Goal: Transaction & Acquisition: Obtain resource

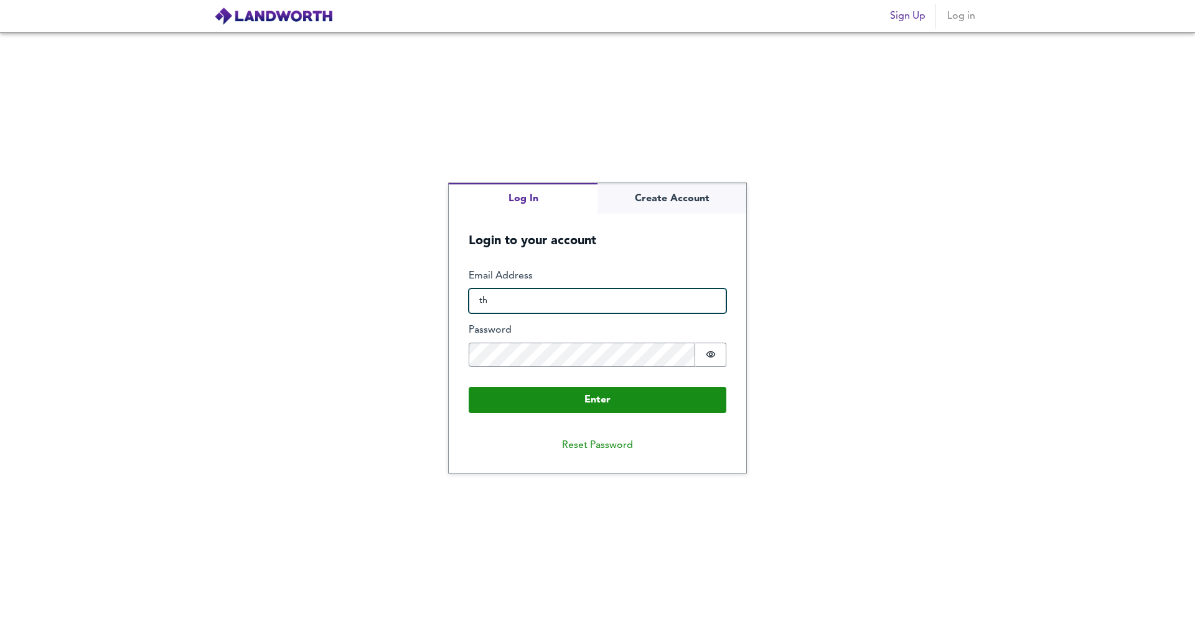
type input "t"
type input "[PERSON_NAME]@"
click at [727, 178] on div "Log In Create Account Login to your account Enter Email Address [PERSON_NAME]@ …" at bounding box center [597, 327] width 1195 height 590
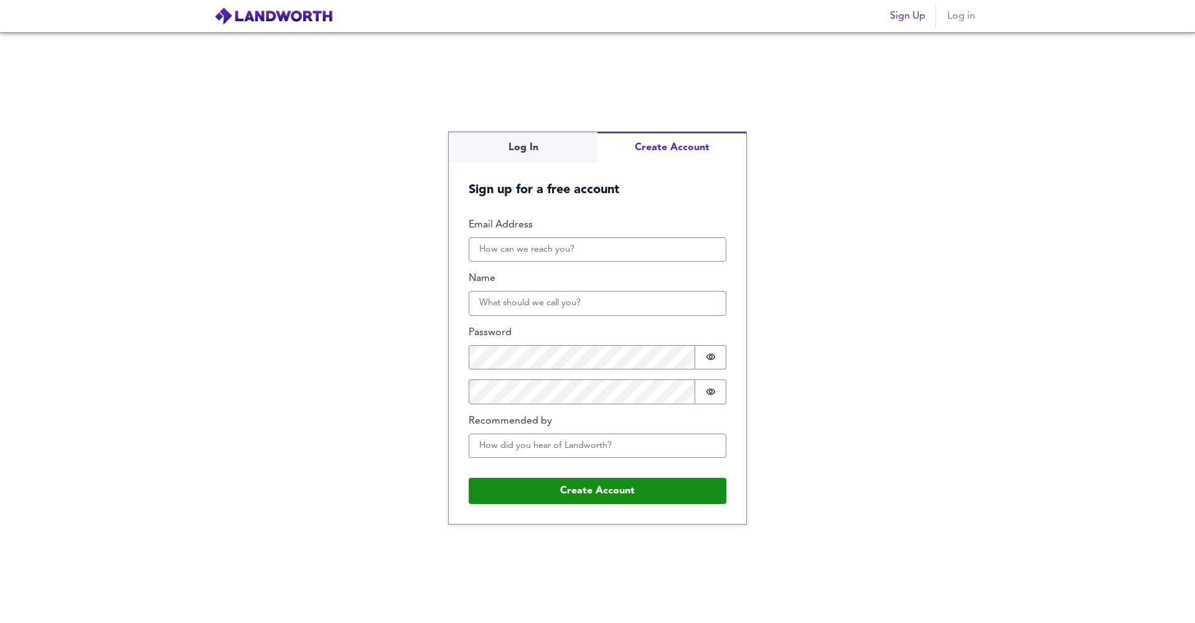
click at [700, 191] on div "Log In Create Account Sign up for a free account Email Address Name Password Pa…" at bounding box center [598, 328] width 298 height 392
type input "[EMAIL_ADDRESS][DOMAIN_NAME]"
click at [541, 310] on input "[PERSON_NAME]" at bounding box center [598, 303] width 258 height 25
type input "[PERSON_NAME]"
click at [557, 446] on input "Recommended by" at bounding box center [598, 445] width 258 height 25
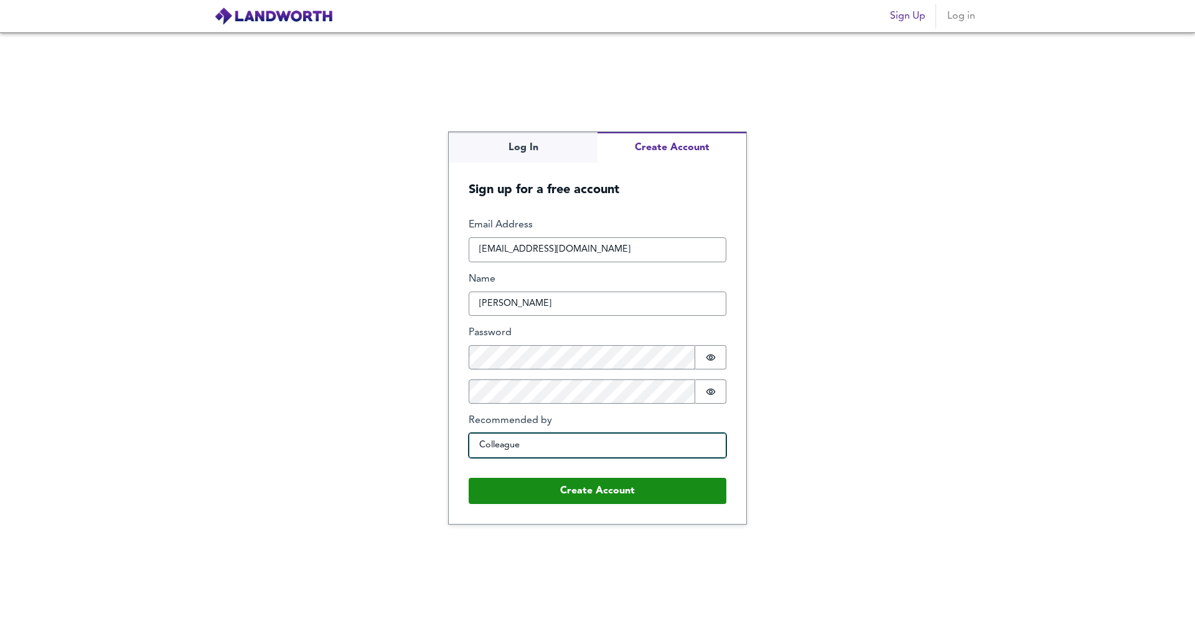
type input "Colleague"
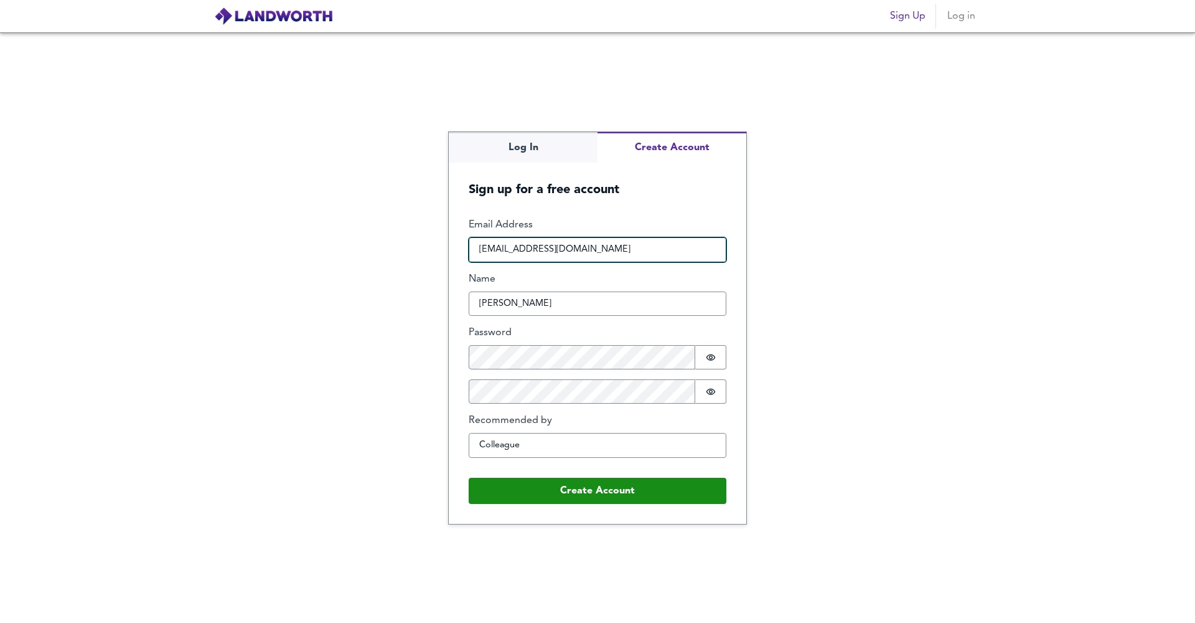
click at [597, 253] on input "[EMAIL_ADDRESS][DOMAIN_NAME]" at bounding box center [598, 249] width 258 height 25
type input "[PERSON_NAME][EMAIL_ADDRESS][DOMAIN_NAME]"
click at [852, 272] on div "Log In Create Account Sign up for a free account Email Address [PERSON_NAME][EM…" at bounding box center [597, 327] width 1195 height 590
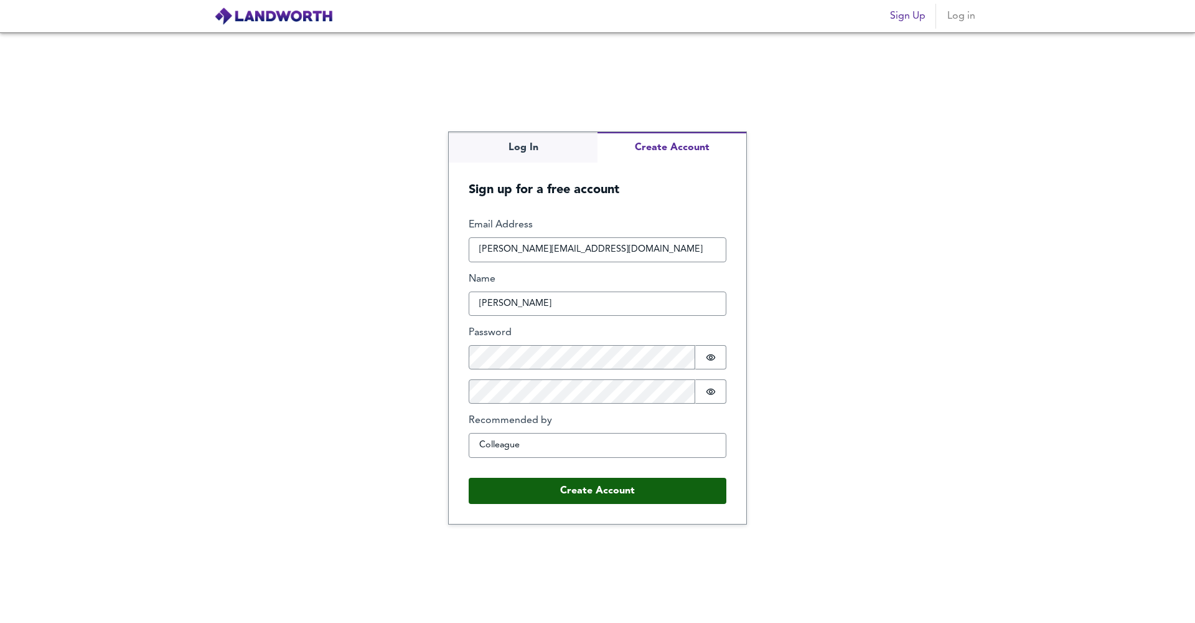
click at [671, 489] on button "Create Account" at bounding box center [598, 491] width 258 height 26
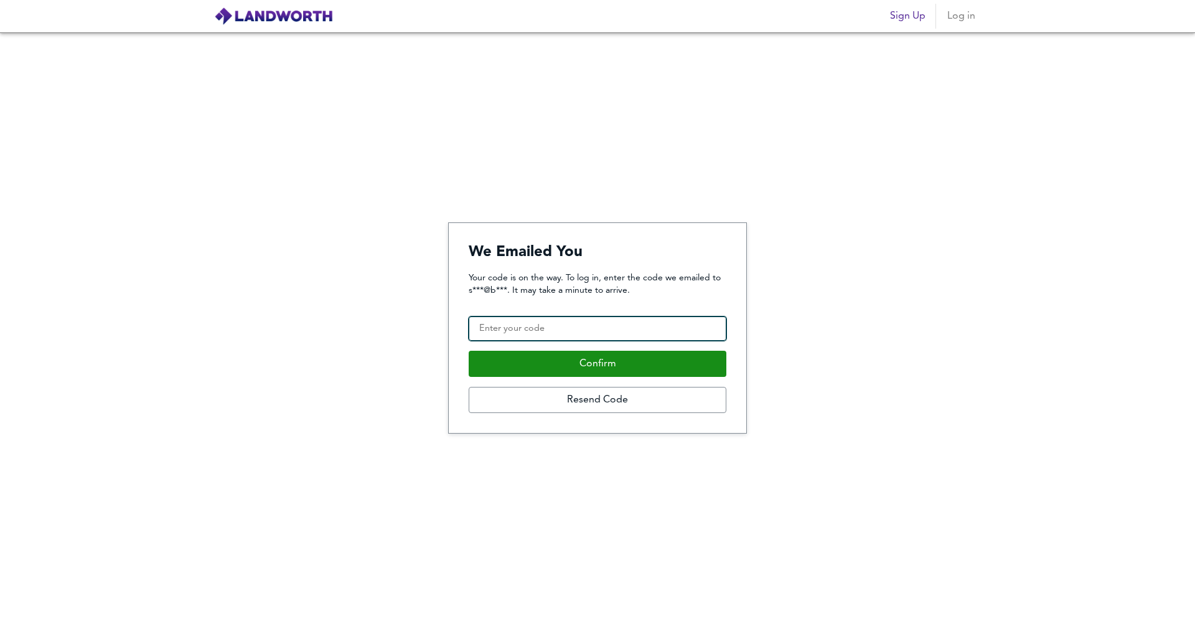
click at [649, 336] on input "Confirmation Code" at bounding box center [598, 328] width 258 height 25
paste input "434618"
type input "434618"
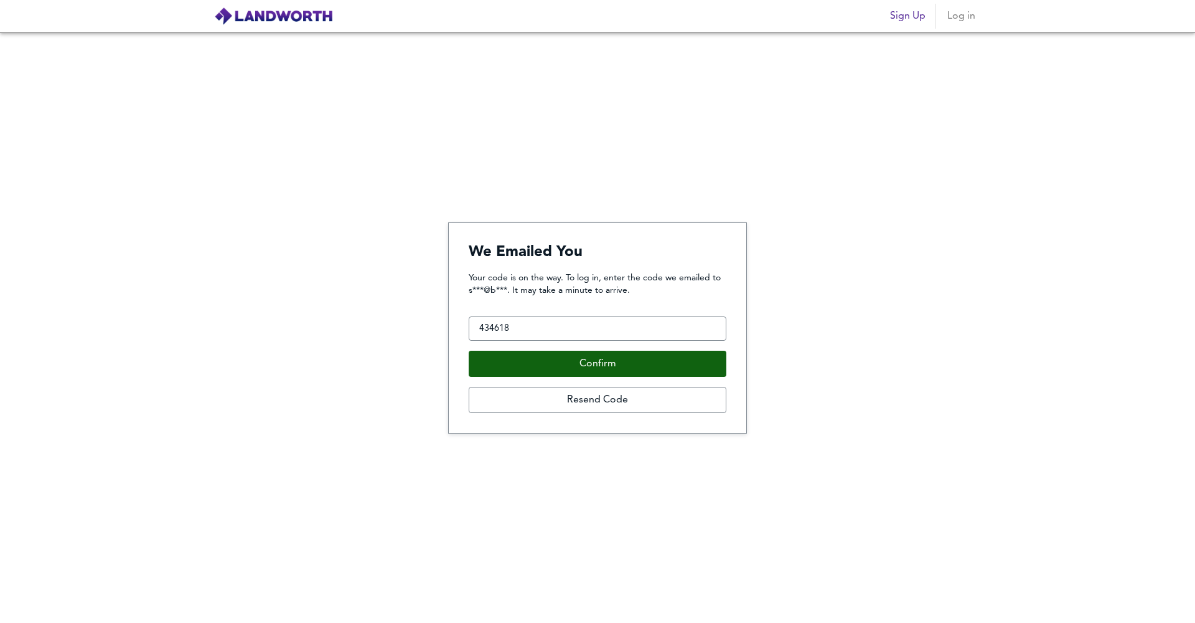
click at [628, 362] on button "Confirm" at bounding box center [598, 364] width 258 height 26
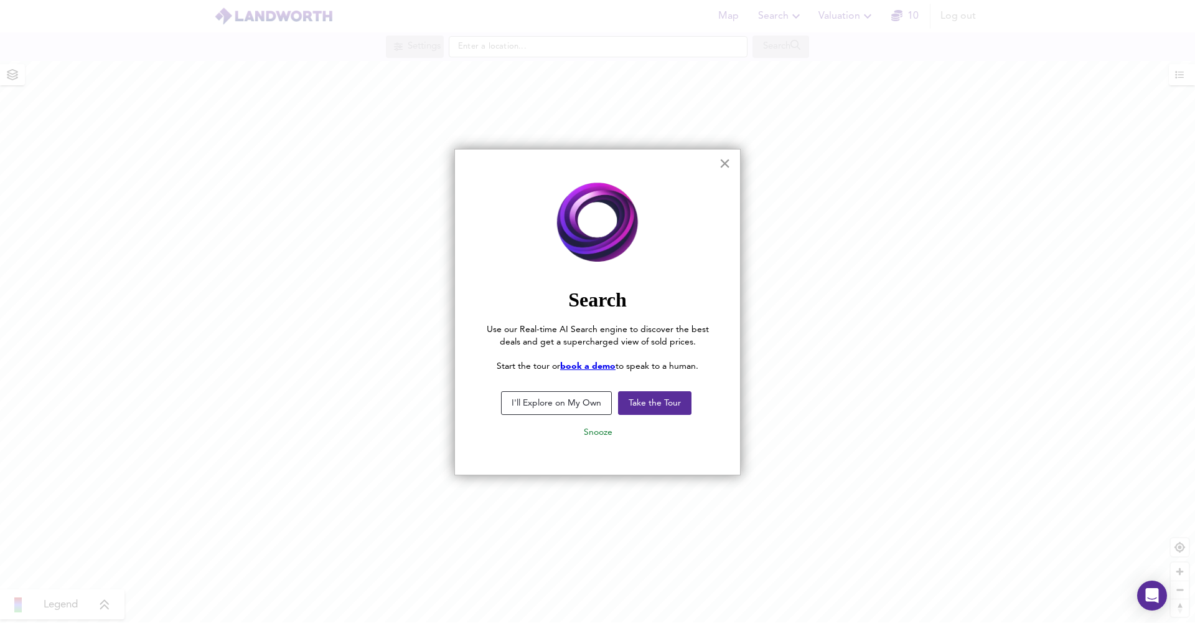
click at [728, 164] on button "×" at bounding box center [725, 163] width 12 height 20
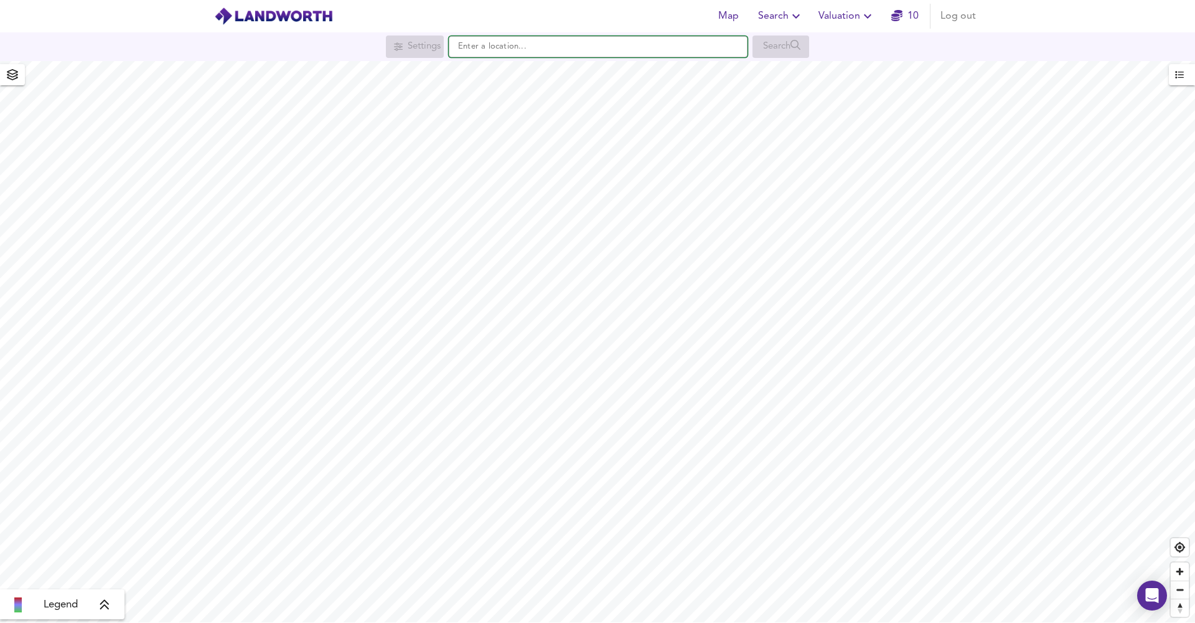
click at [611, 50] on input "text" at bounding box center [598, 46] width 299 height 21
type input "[STREET_ADDRESS][PERSON_NAME]"
click at [624, 70] on div "[STREET_ADDRESS][PERSON_NAME]" at bounding box center [596, 71] width 286 height 12
checkbox input "false"
checkbox input "true"
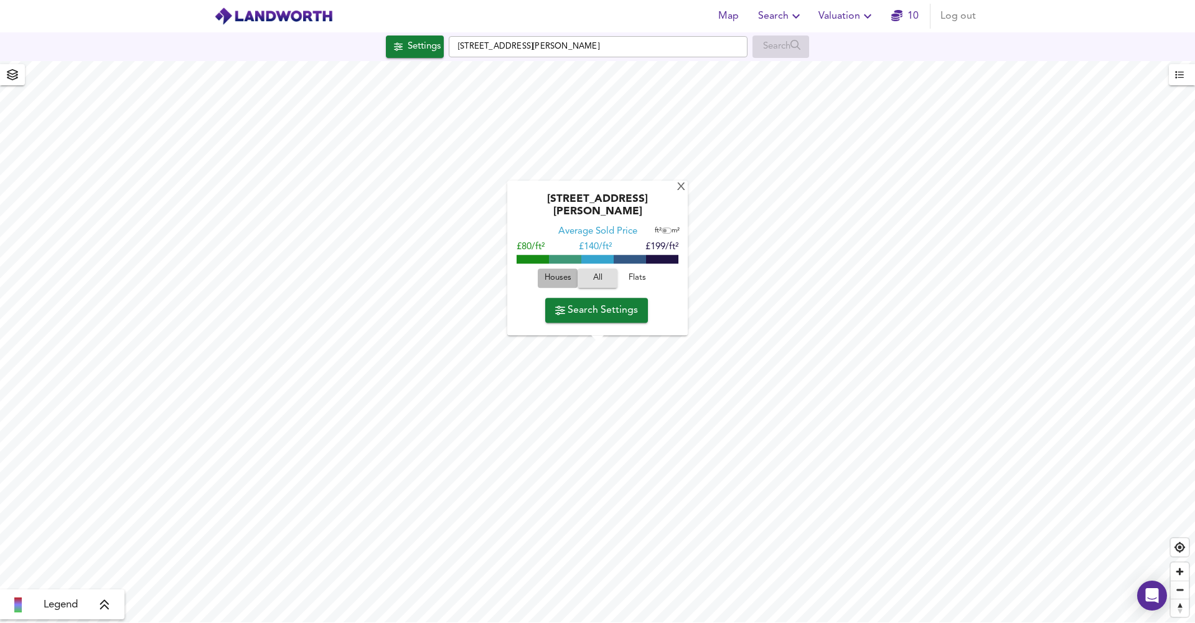
click at [568, 282] on span "Houses" at bounding box center [558, 278] width 34 height 14
click at [616, 308] on span "Search Settings" at bounding box center [596, 309] width 83 height 17
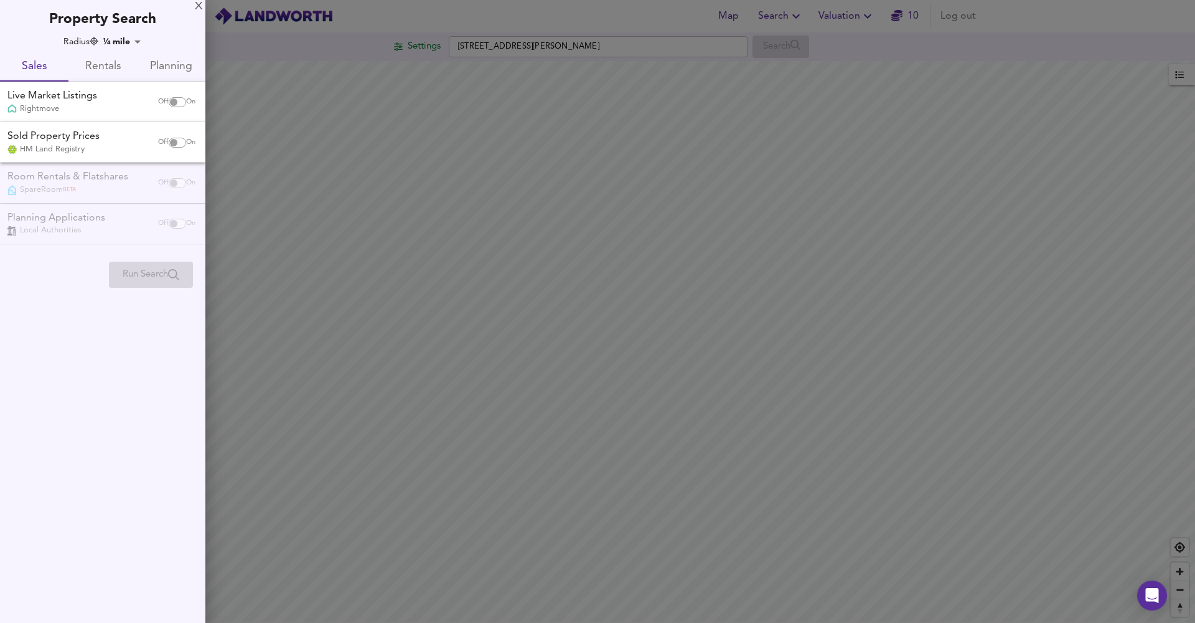
click at [166, 106] on input "checkbox" at bounding box center [174, 102] width 30 height 10
checkbox input "true"
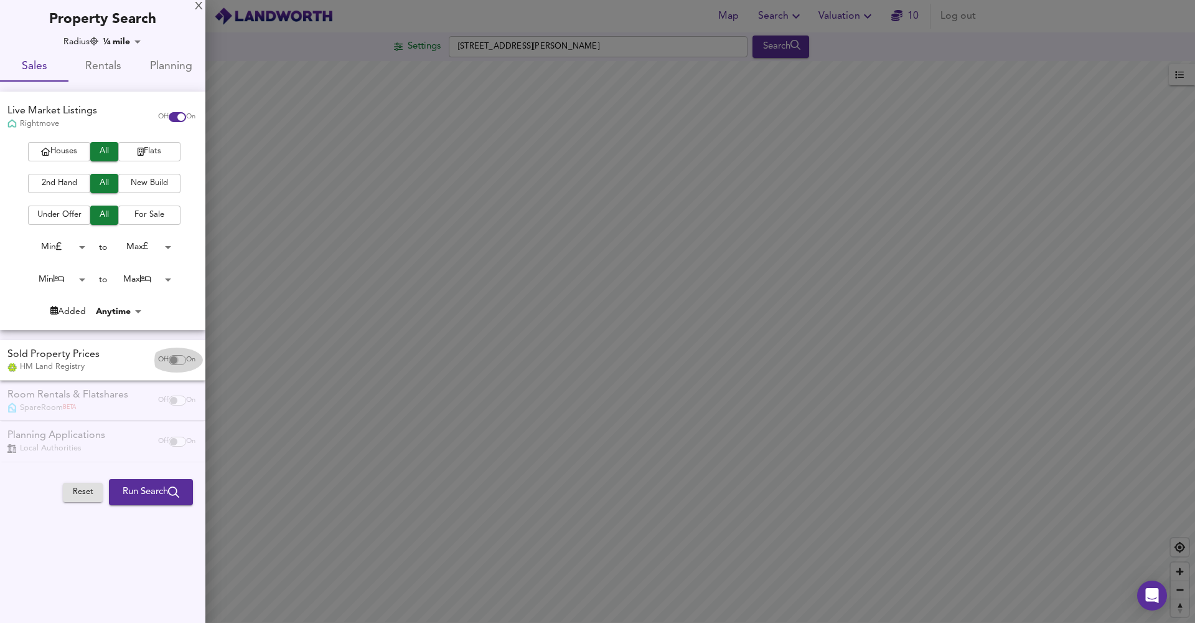
click at [169, 355] on input "checkbox" at bounding box center [174, 360] width 30 height 10
checkbox input "true"
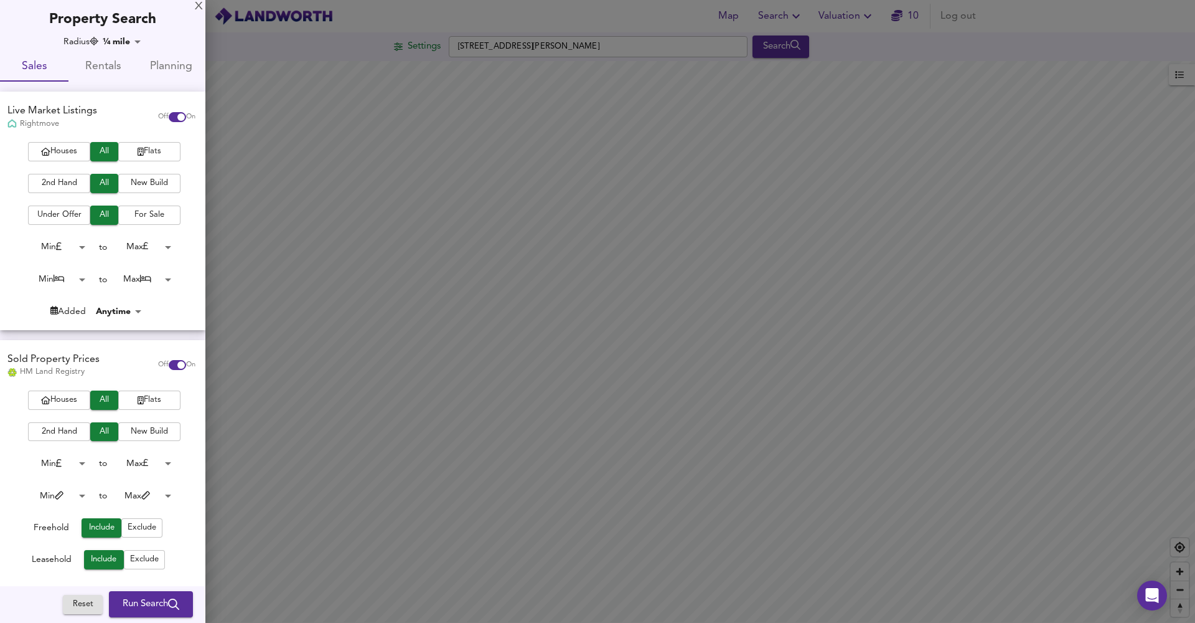
click at [145, 597] on span "Run Search" at bounding box center [151, 604] width 57 height 16
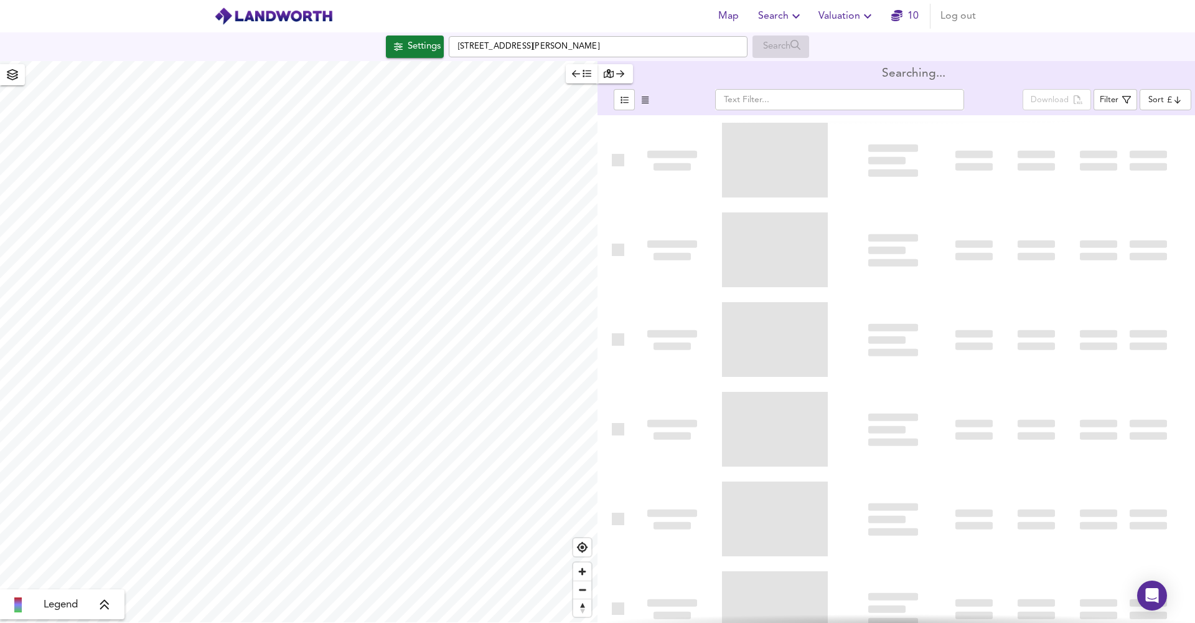
type input "bestdeal"
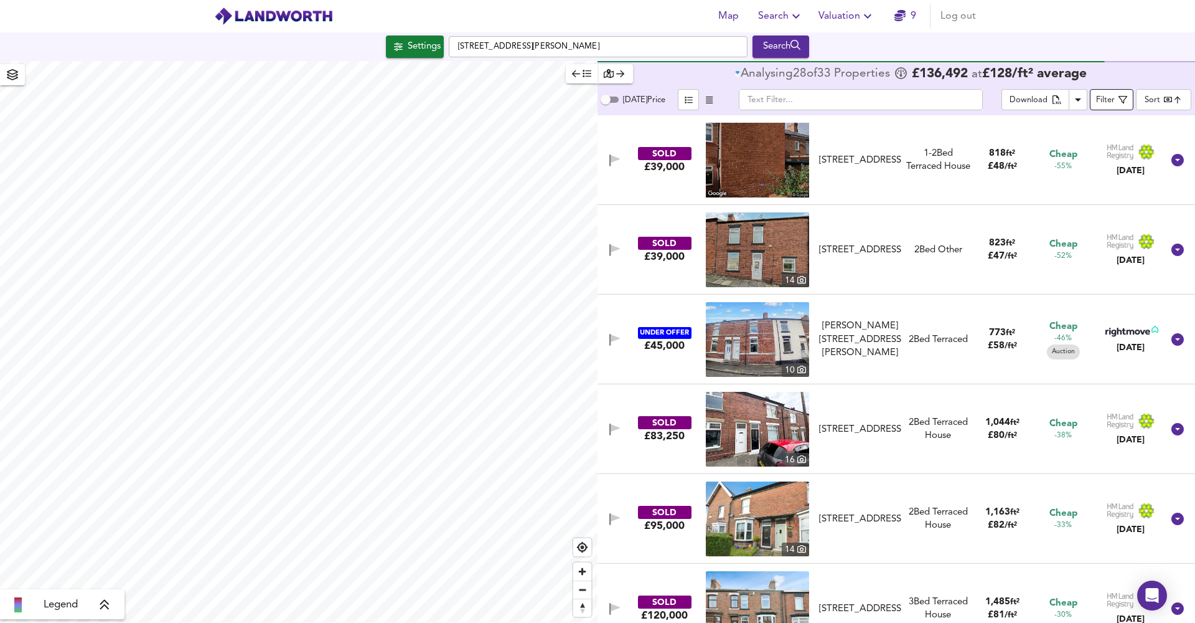
click at [1131, 98] on button "Filter" at bounding box center [1112, 99] width 44 height 21
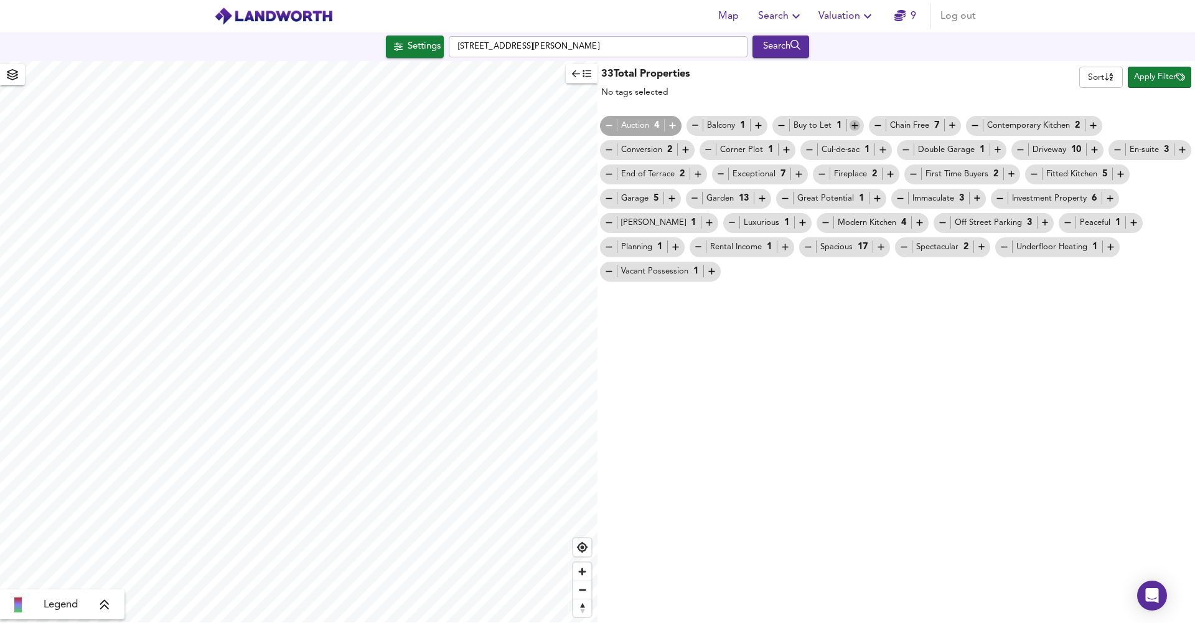
click at [855, 123] on icon "button" at bounding box center [855, 125] width 11 height 11
click at [854, 122] on icon "button" at bounding box center [855, 125] width 11 height 11
click at [1080, 83] on body "Map Search Valuation 9 Log out Settings [STREET_ADDRESS][PERSON_NAME] Search Le…" at bounding box center [597, 311] width 1195 height 623
click at [1016, 72] on div at bounding box center [597, 311] width 1195 height 623
click at [592, 69] on button "button" at bounding box center [582, 73] width 32 height 19
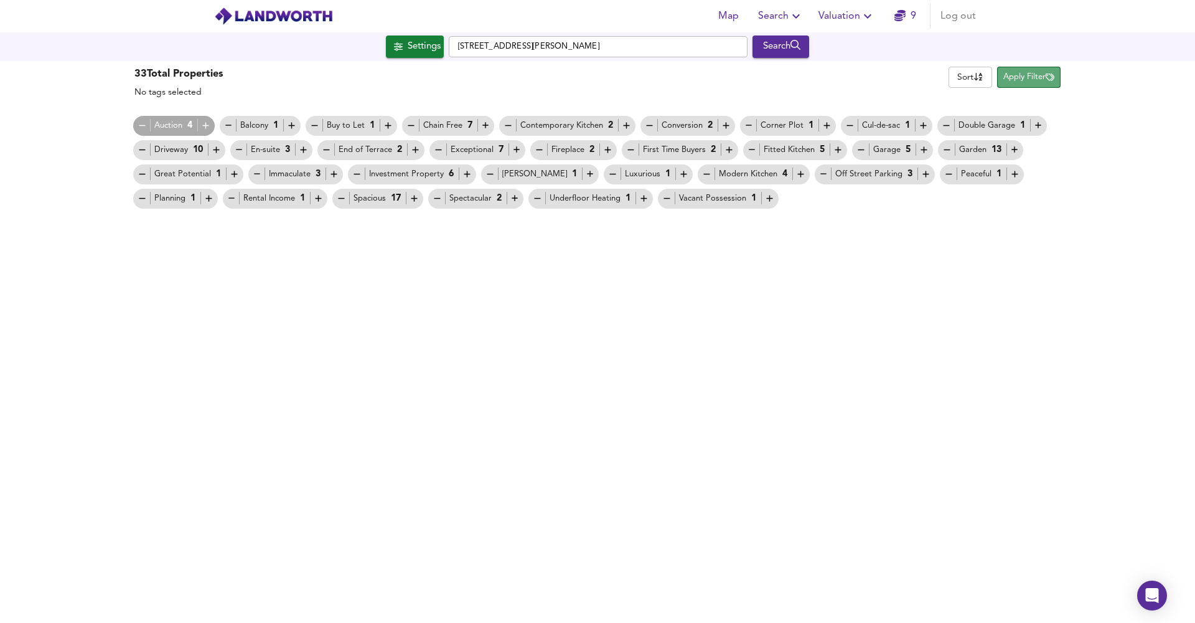
click at [1024, 83] on span "Apply Filter" at bounding box center [1029, 77] width 51 height 14
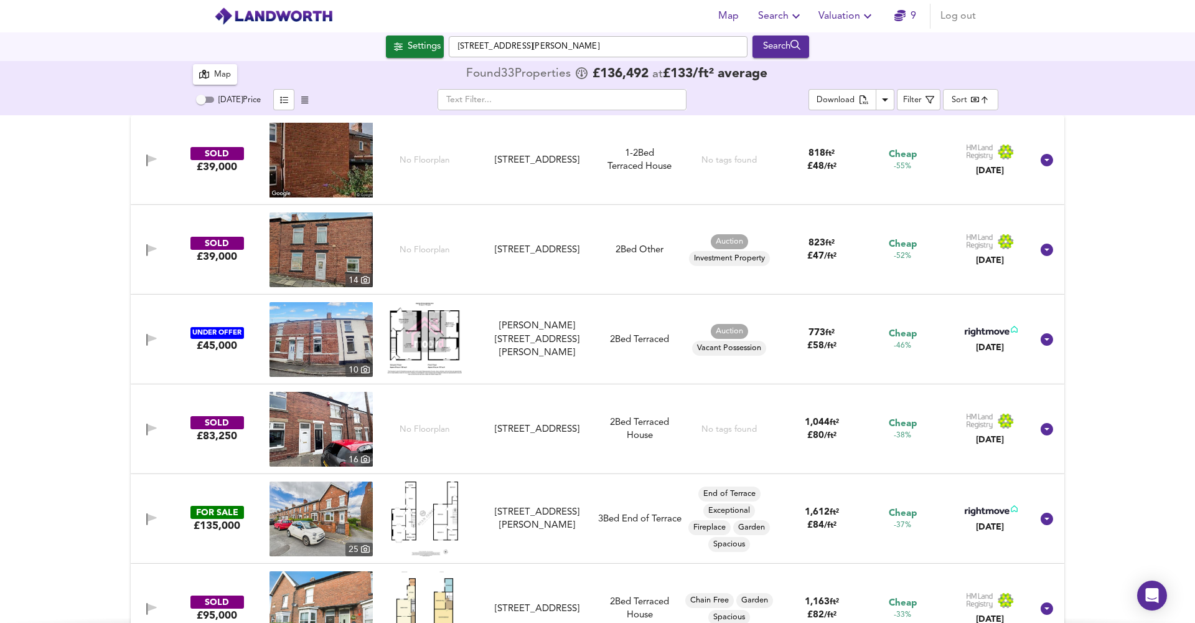
click at [436, 60] on div "Settings [STREET_ADDRESS][PERSON_NAME] Search" at bounding box center [597, 46] width 1195 height 29
click at [433, 47] on div "Settings" at bounding box center [424, 47] width 33 height 16
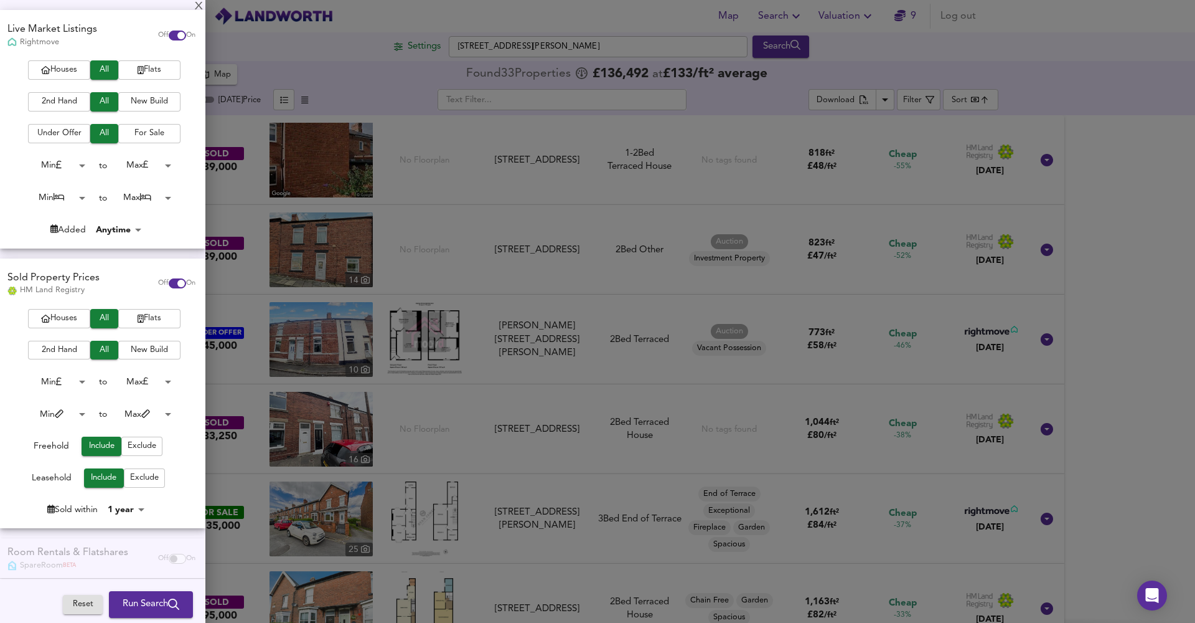
scroll to position [101, 0]
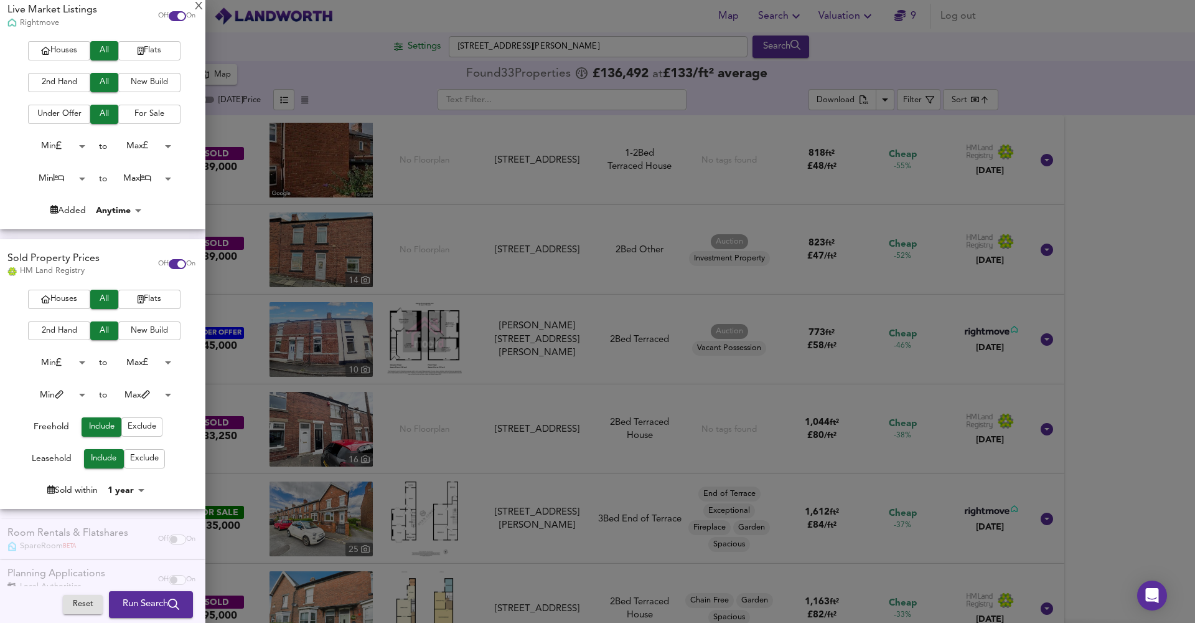
click at [139, 451] on span "Exclude" at bounding box center [144, 458] width 29 height 14
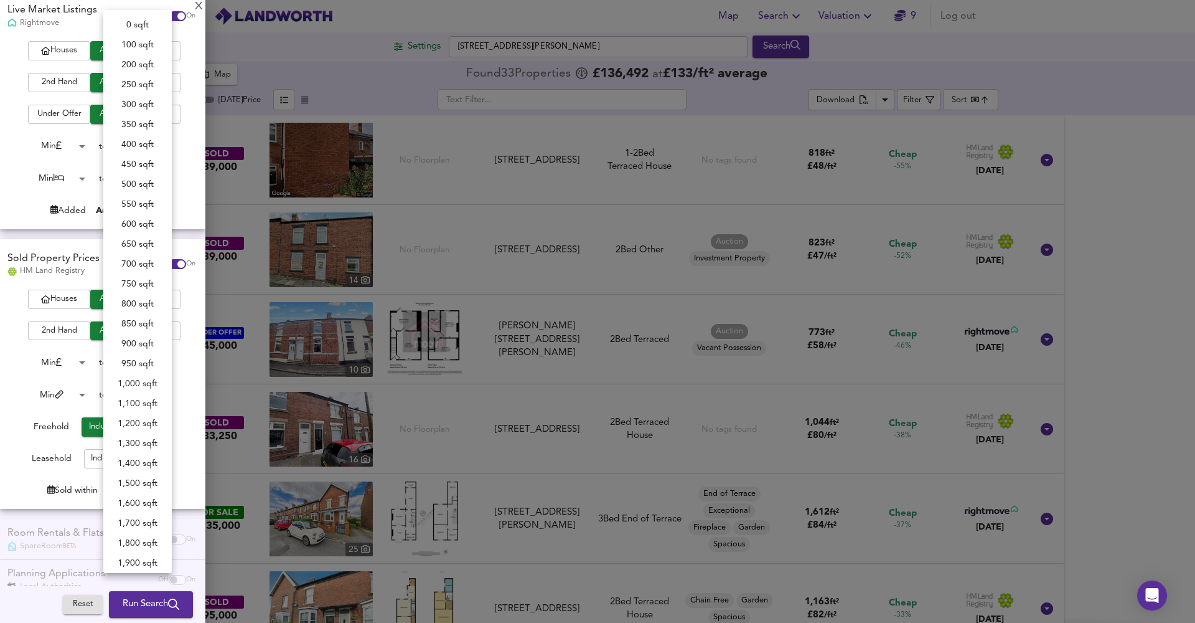
click at [120, 392] on body "Map Search Valuation 9 Log out Settings [STREET_ADDRESS][PERSON_NAME] Search 33…" at bounding box center [597, 311] width 1195 height 623
click at [55, 384] on div at bounding box center [597, 311] width 1195 height 623
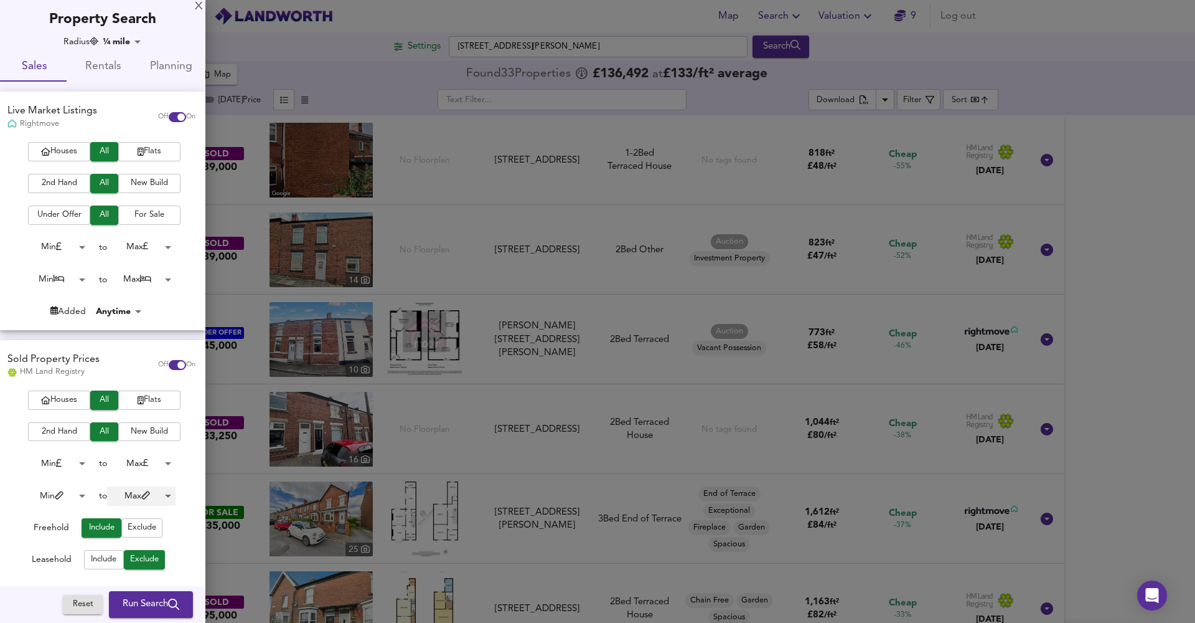
scroll to position [0, 0]
click at [153, 217] on span "For Sale" at bounding box center [150, 215] width 50 height 14
click at [73, 216] on span "Under Offer" at bounding box center [59, 215] width 50 height 14
click at [105, 216] on span "All" at bounding box center [105, 215] width 16 height 14
click at [76, 153] on span "Houses" at bounding box center [59, 151] width 50 height 14
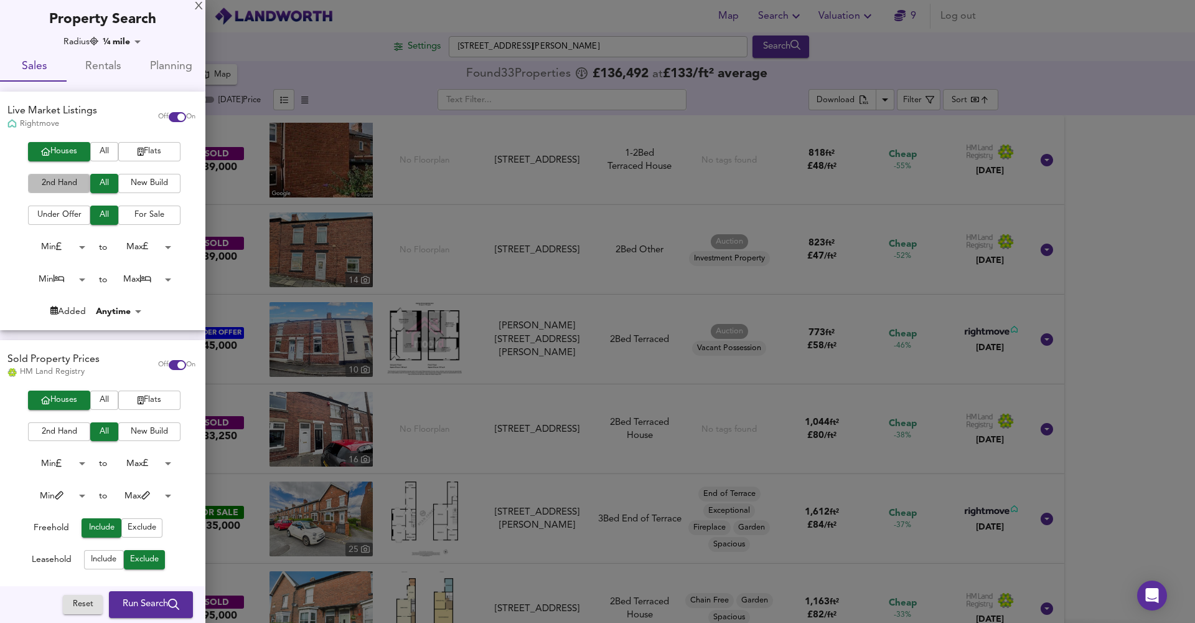
click at [65, 182] on span "2nd Hand" at bounding box center [59, 183] width 50 height 14
click at [149, 607] on span "Run Search" at bounding box center [151, 604] width 57 height 16
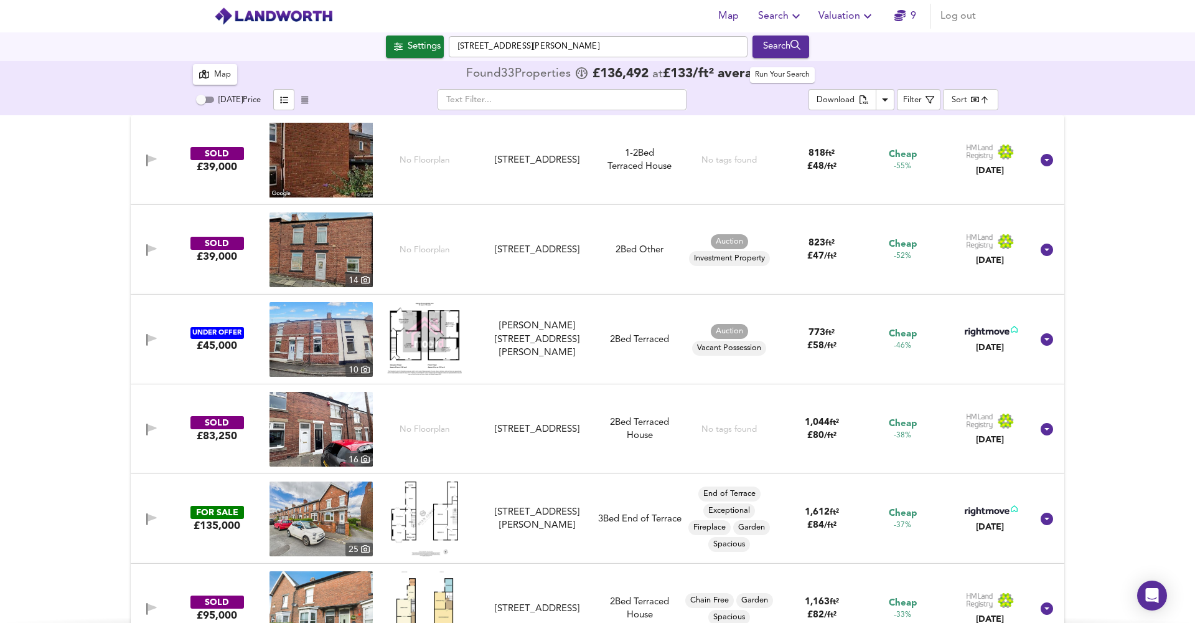
click at [795, 54] on div "Search" at bounding box center [781, 47] width 50 height 16
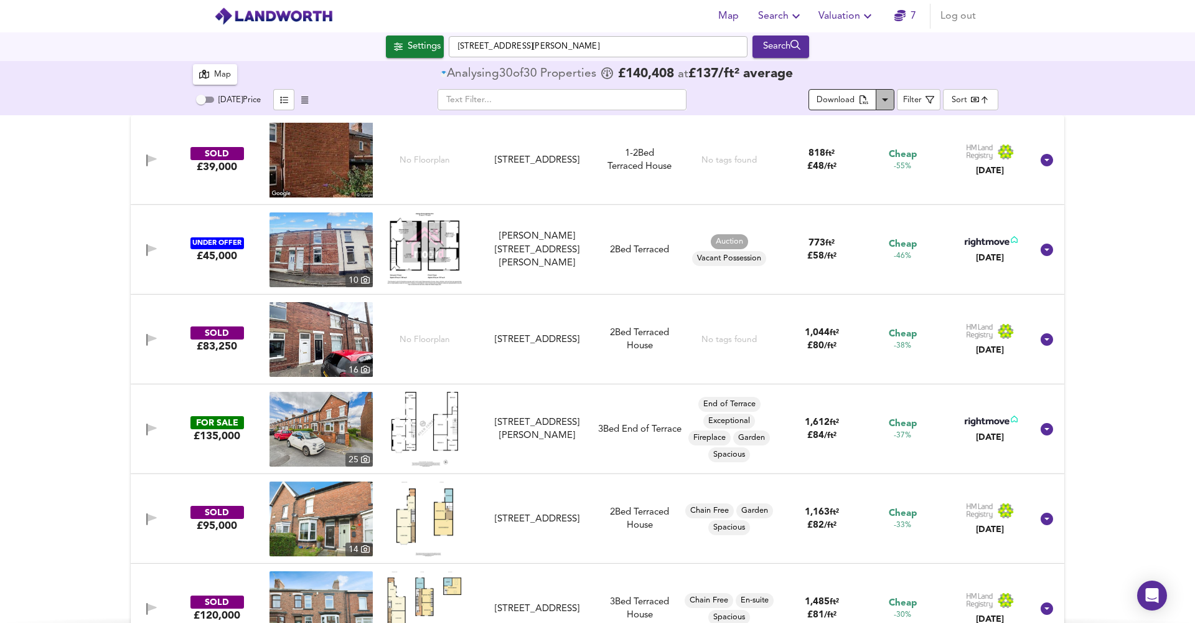
click at [889, 98] on icon "Download Results" at bounding box center [885, 99] width 15 height 15
click at [233, 66] on button "Map" at bounding box center [215, 74] width 44 height 21
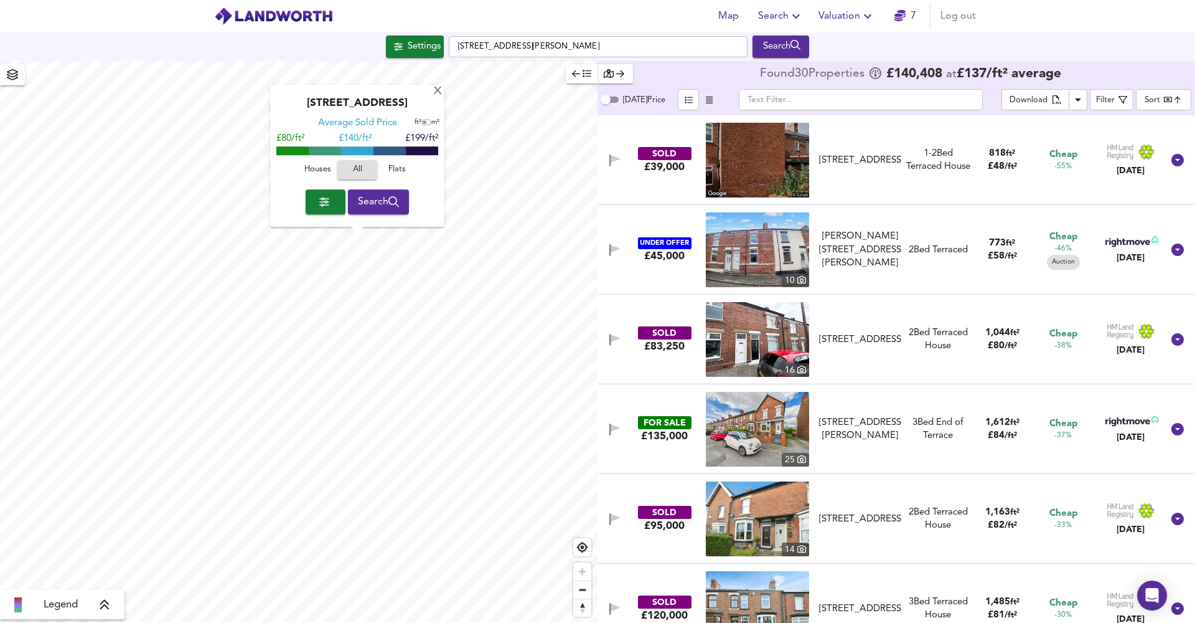
click at [326, 205] on icon "button" at bounding box center [324, 201] width 10 height 9
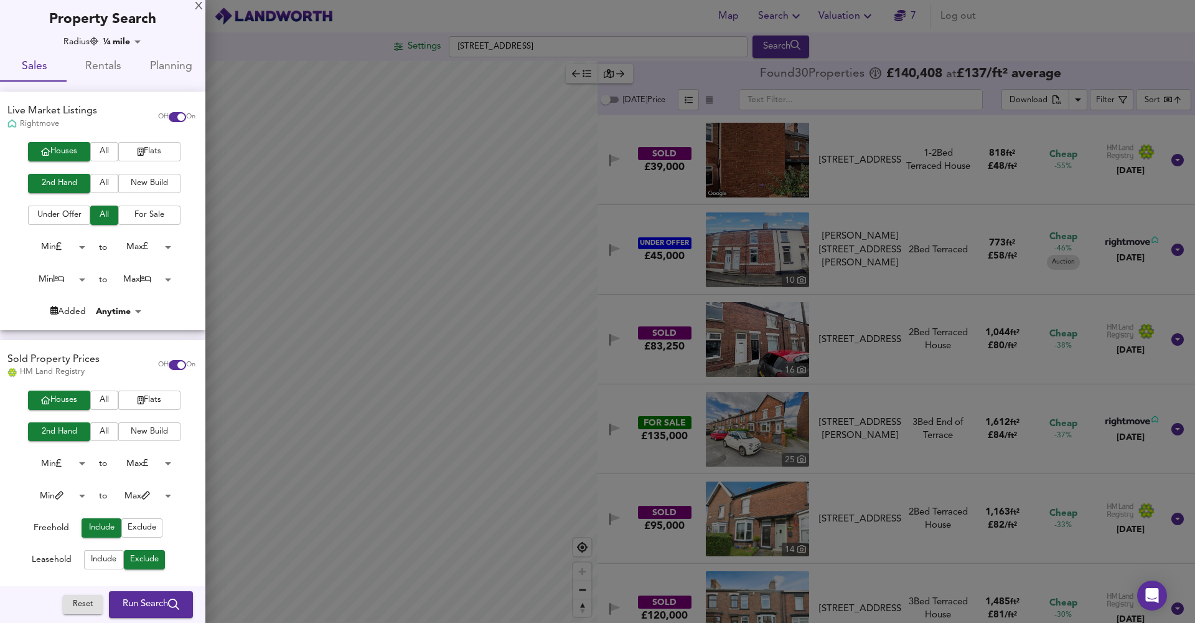
click at [326, 205] on div at bounding box center [597, 311] width 1195 height 623
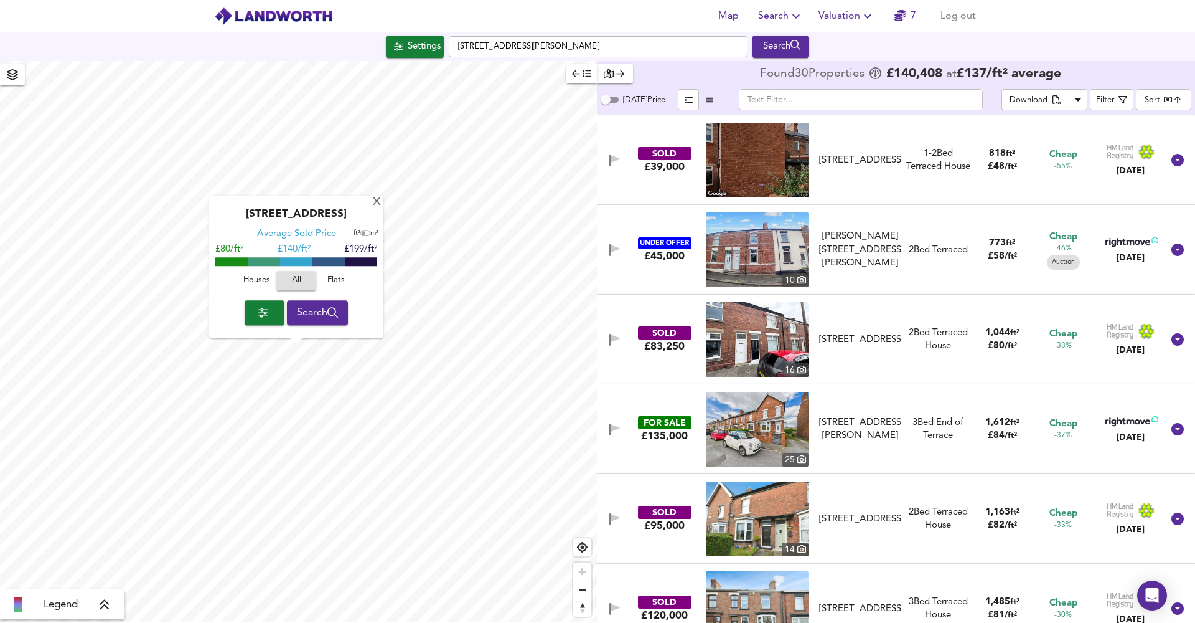
click at [318, 319] on span "Search" at bounding box center [318, 312] width 42 height 17
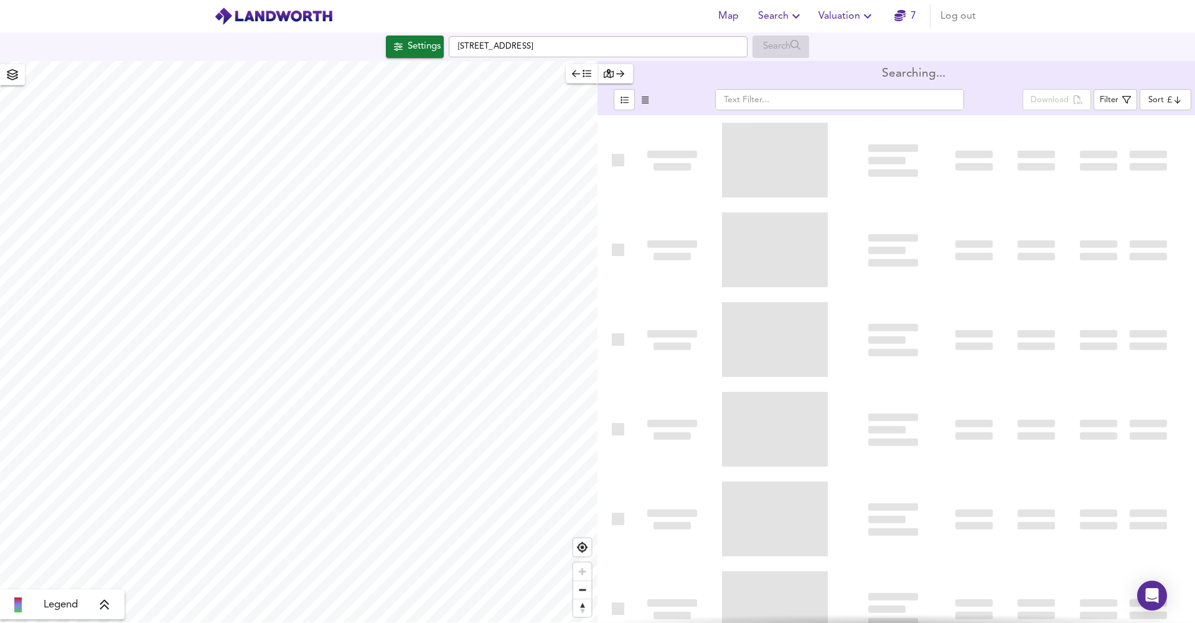
type input "bestdeal"
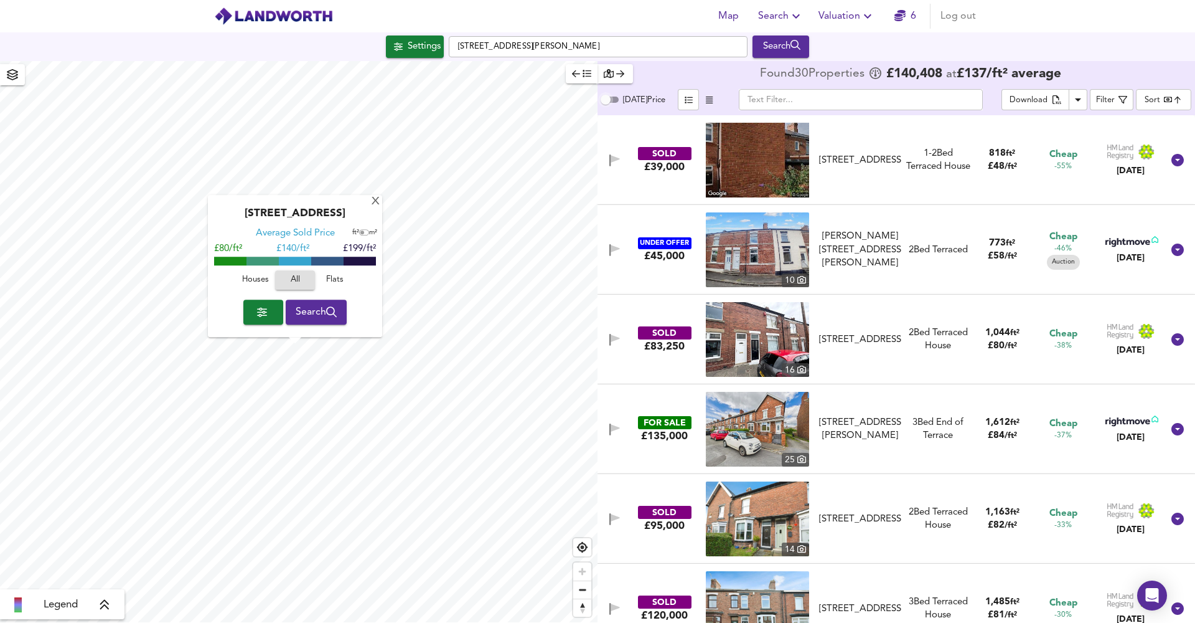
click at [615, 100] on input "[DATE] Price" at bounding box center [605, 99] width 45 height 15
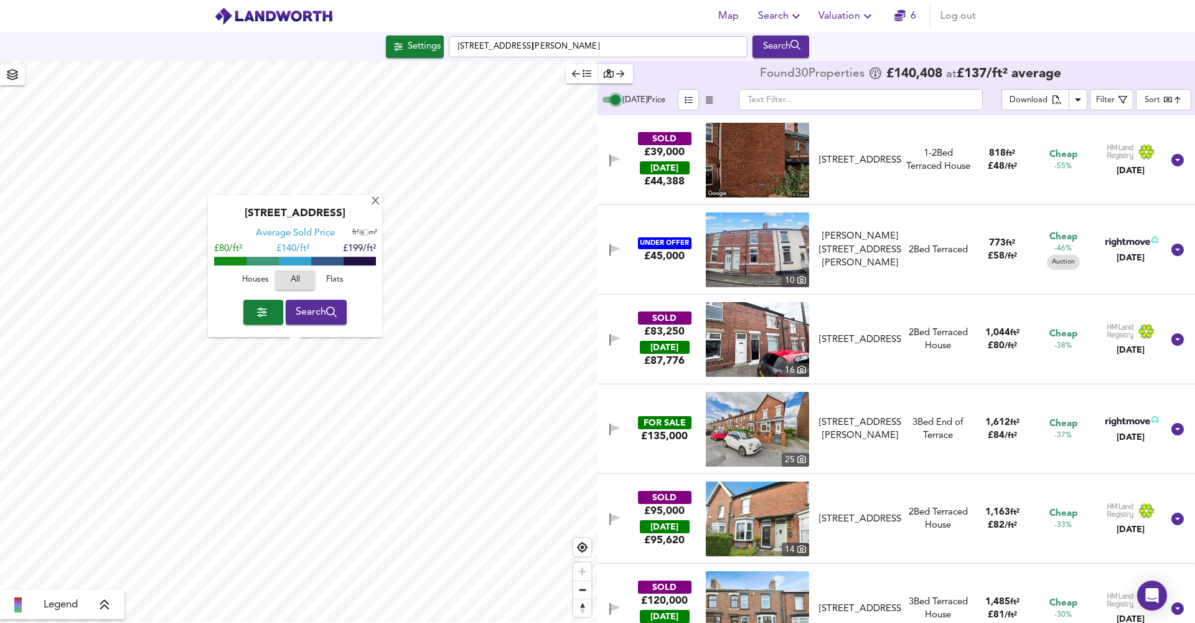
click at [615, 100] on input "[DATE] Price" at bounding box center [615, 99] width 45 height 15
checkbox input "false"
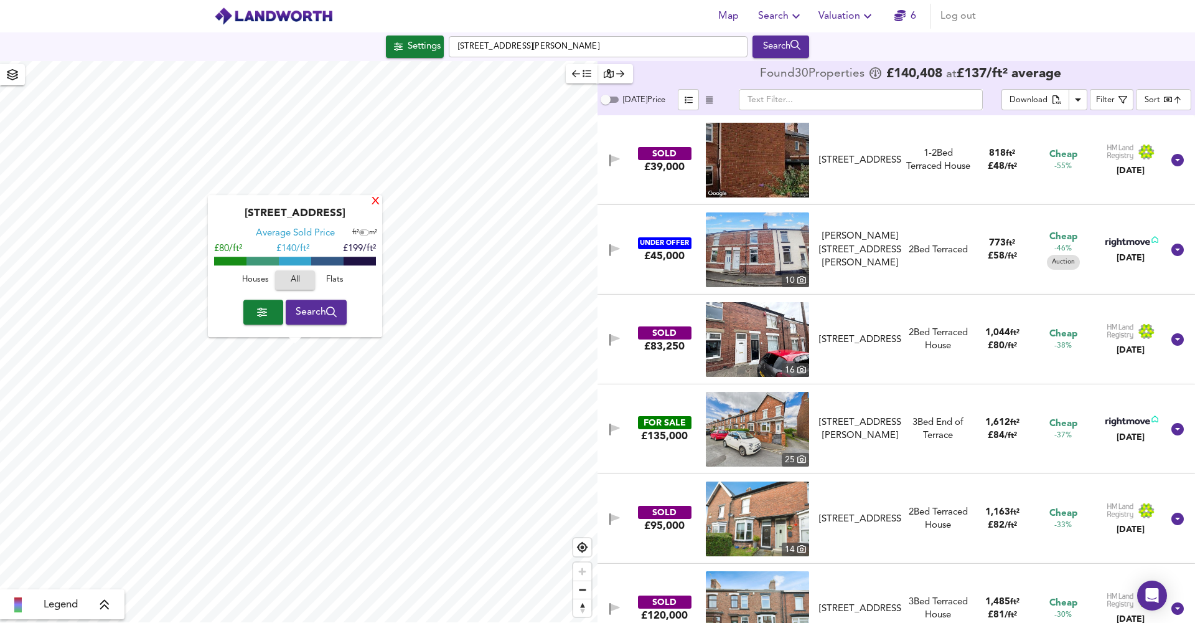
click at [373, 202] on div "X" at bounding box center [375, 202] width 11 height 12
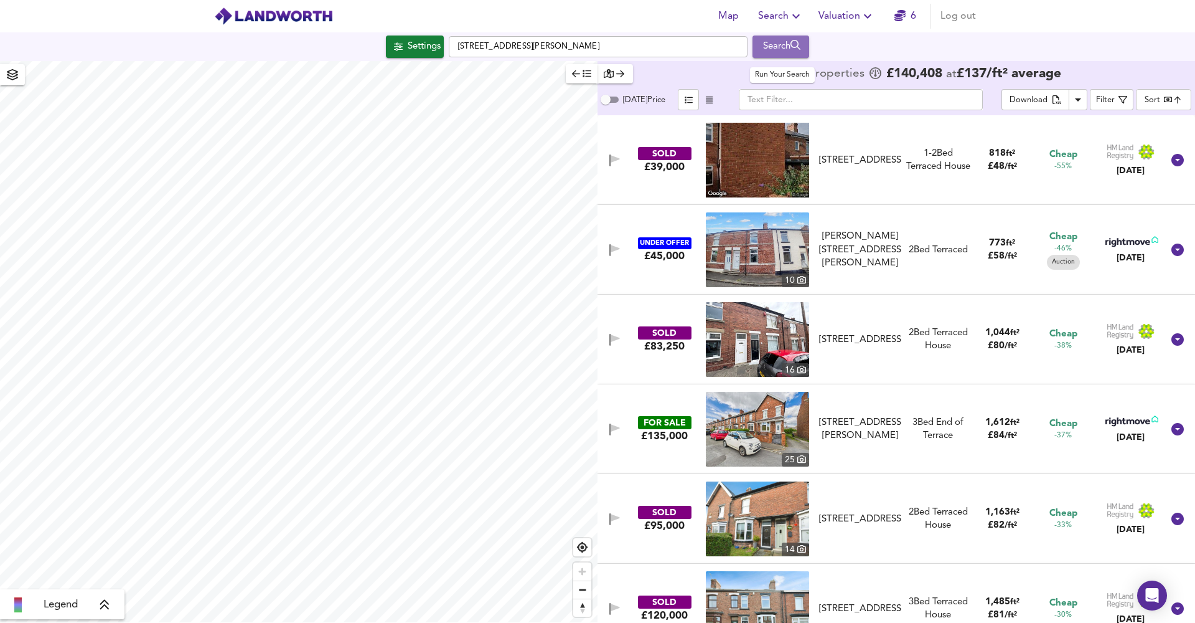
click at [769, 40] on div "Search" at bounding box center [781, 47] width 50 height 16
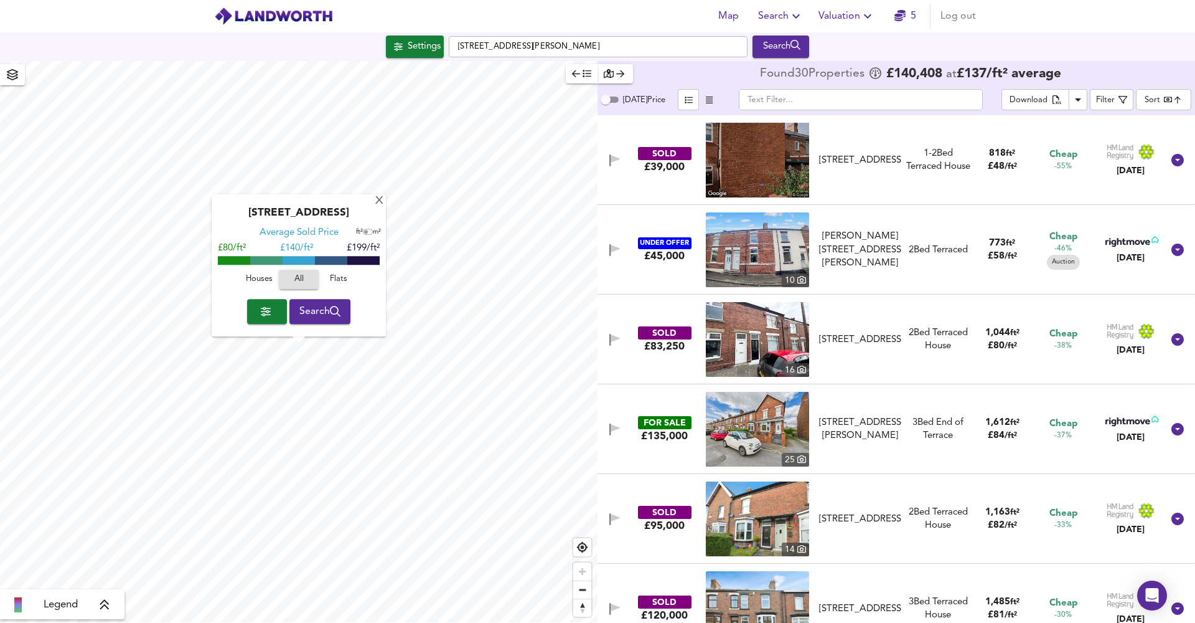
click at [294, 278] on span "All" at bounding box center [298, 280] width 27 height 14
click at [262, 280] on span "Houses" at bounding box center [259, 280] width 34 height 14
click at [292, 282] on span "All" at bounding box center [299, 280] width 34 height 14
click at [263, 278] on span "Houses" at bounding box center [259, 280] width 34 height 14
click at [331, 276] on span "Flats" at bounding box center [339, 280] width 34 height 14
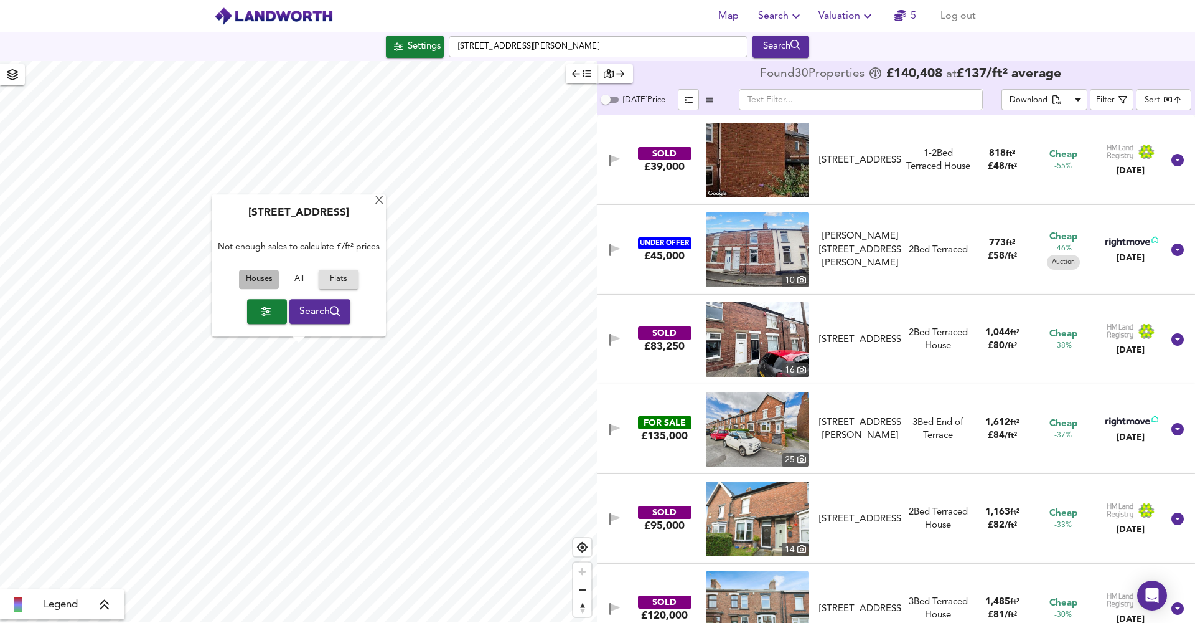
click at [265, 278] on span "Houses" at bounding box center [259, 280] width 34 height 14
click at [264, 305] on span "button" at bounding box center [267, 311] width 20 height 17
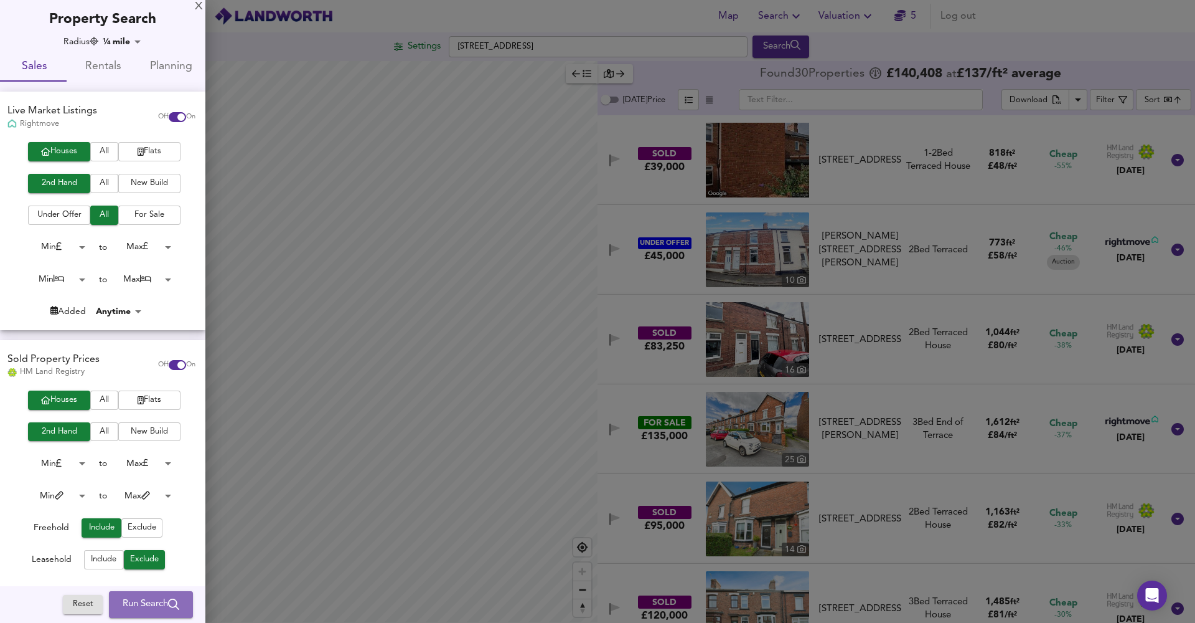
click at [148, 595] on button "Run Search" at bounding box center [151, 604] width 84 height 26
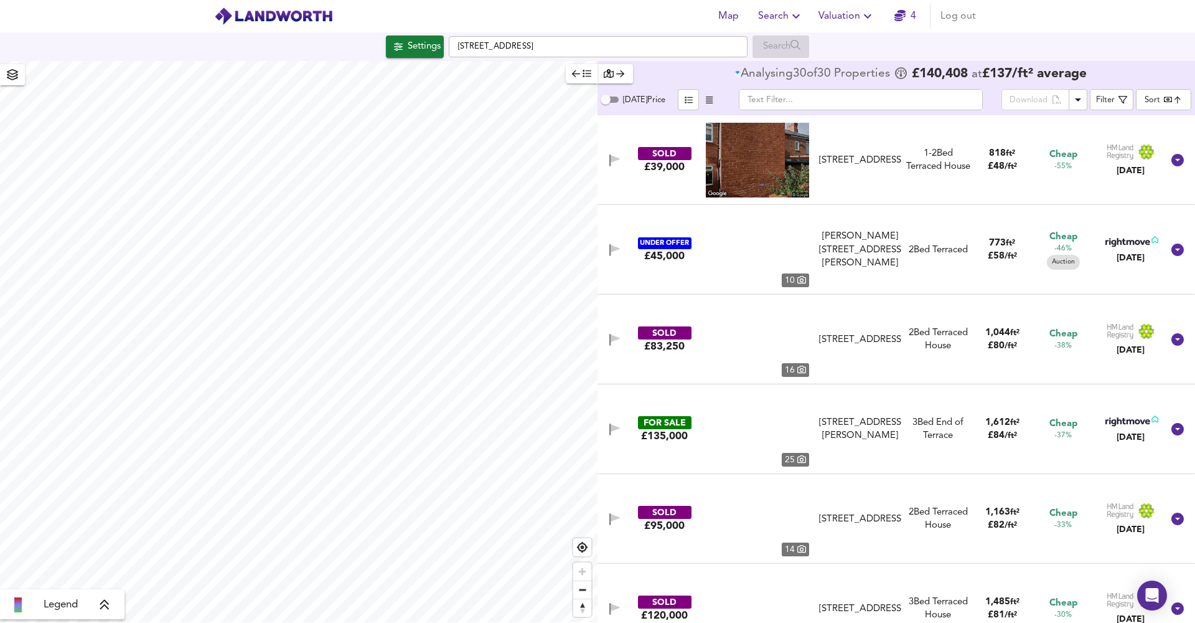
type input "bestdeal"
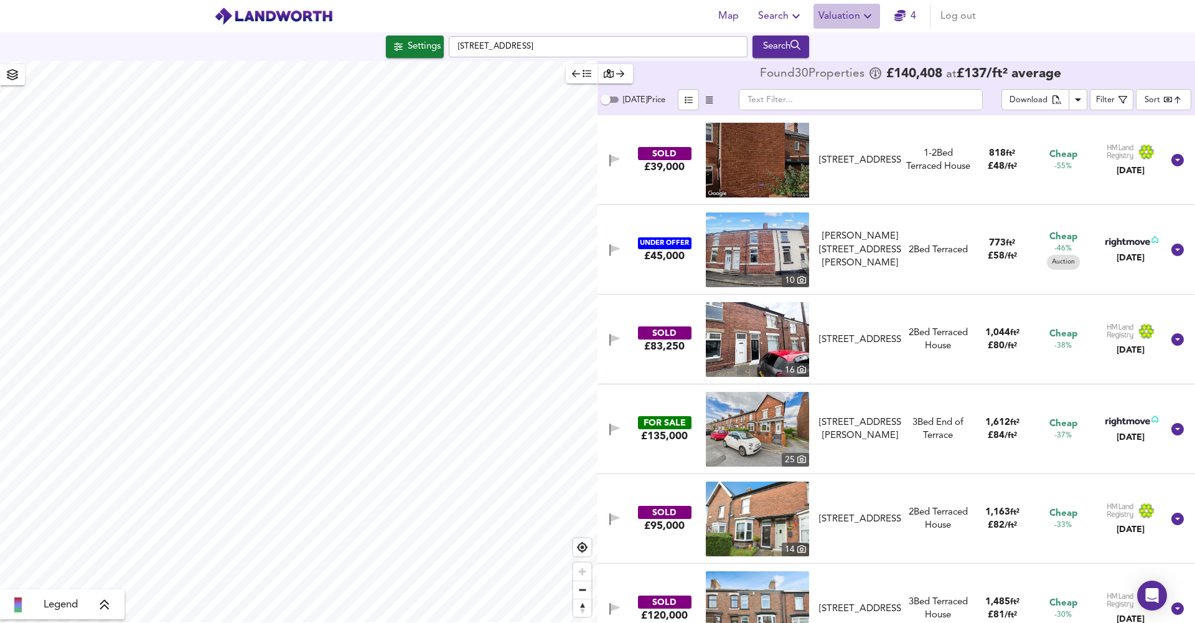
click at [846, 7] on span "Valuation" at bounding box center [847, 15] width 57 height 17
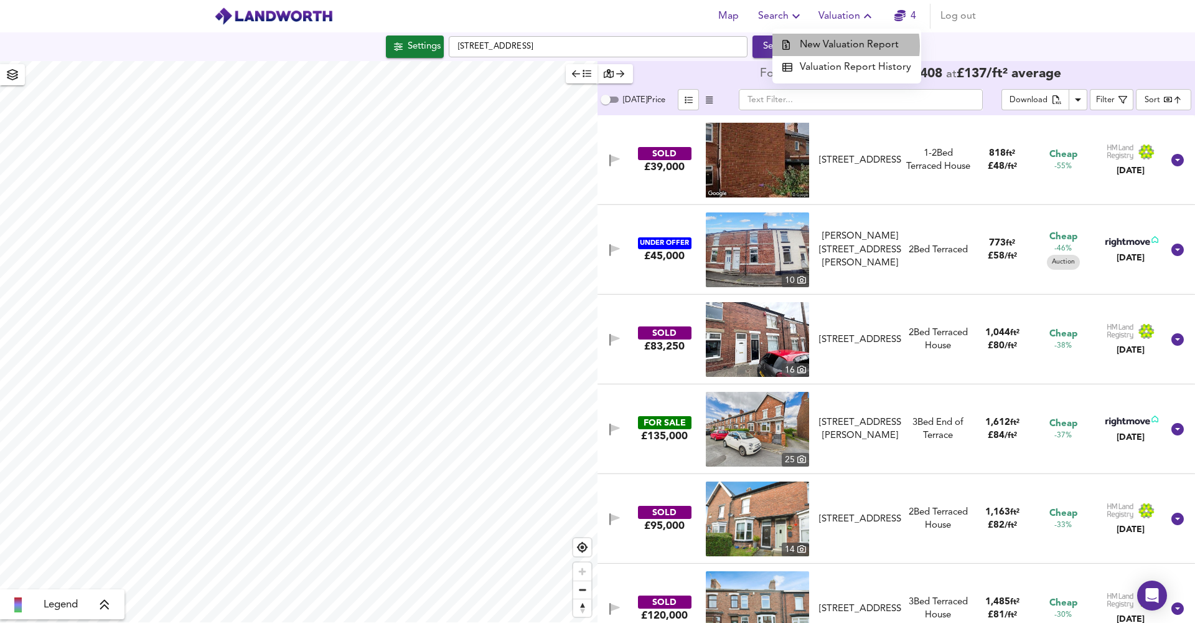
click at [843, 46] on li "New Valuation Report" at bounding box center [847, 45] width 149 height 22
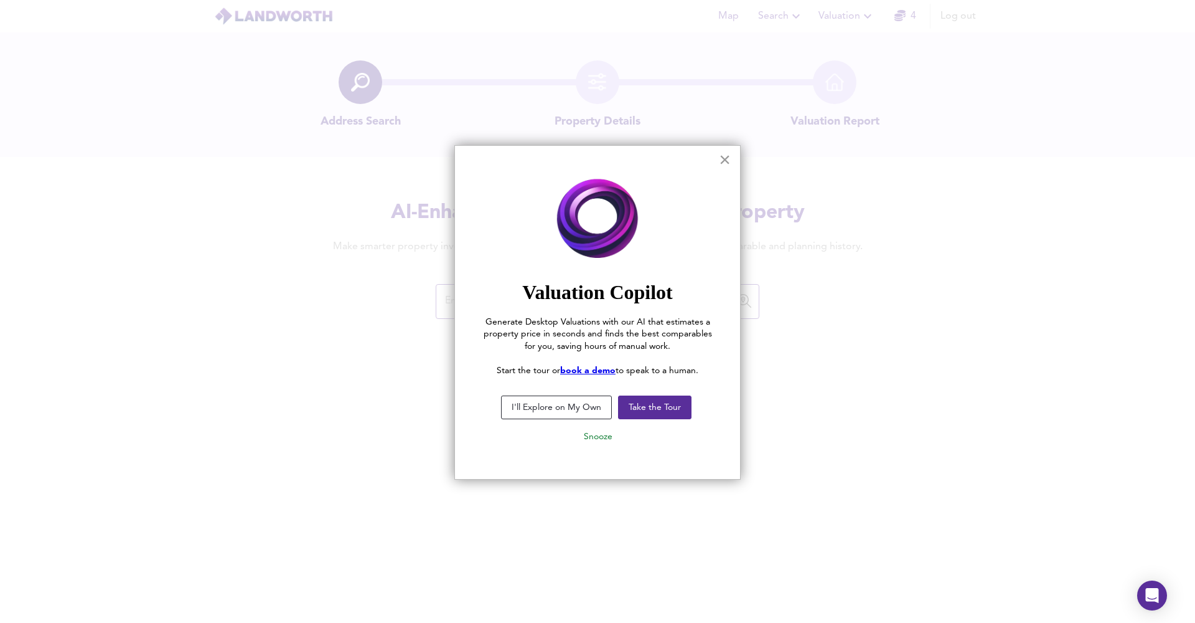
click at [724, 160] on button "×" at bounding box center [725, 159] width 12 height 20
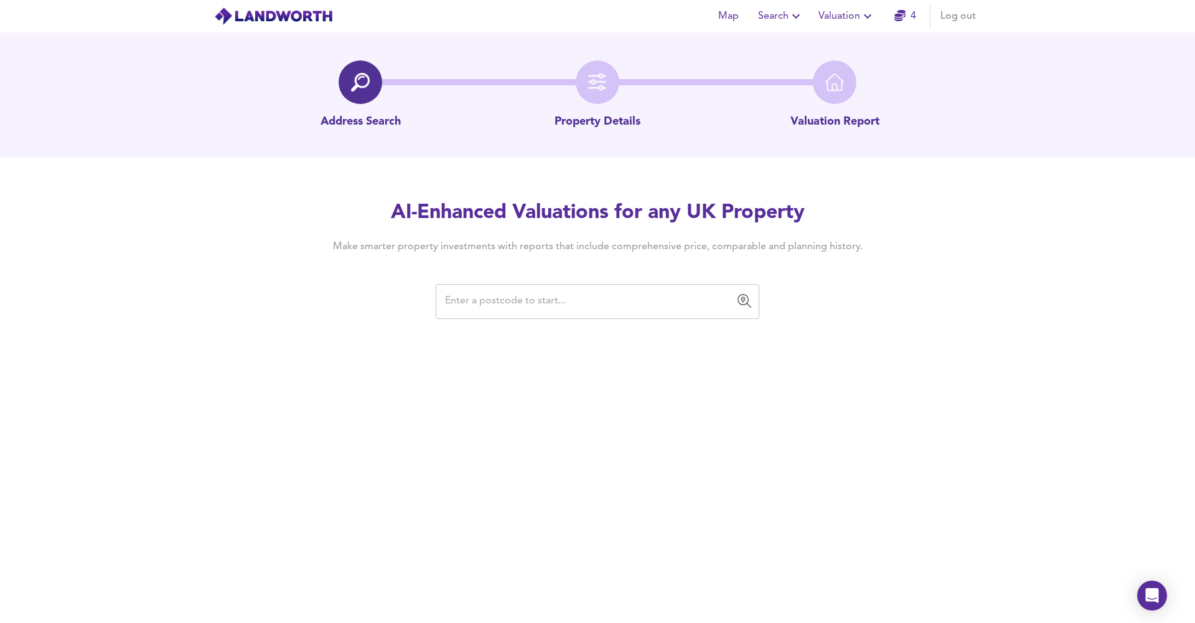
click at [586, 296] on input "text" at bounding box center [588, 302] width 294 height 24
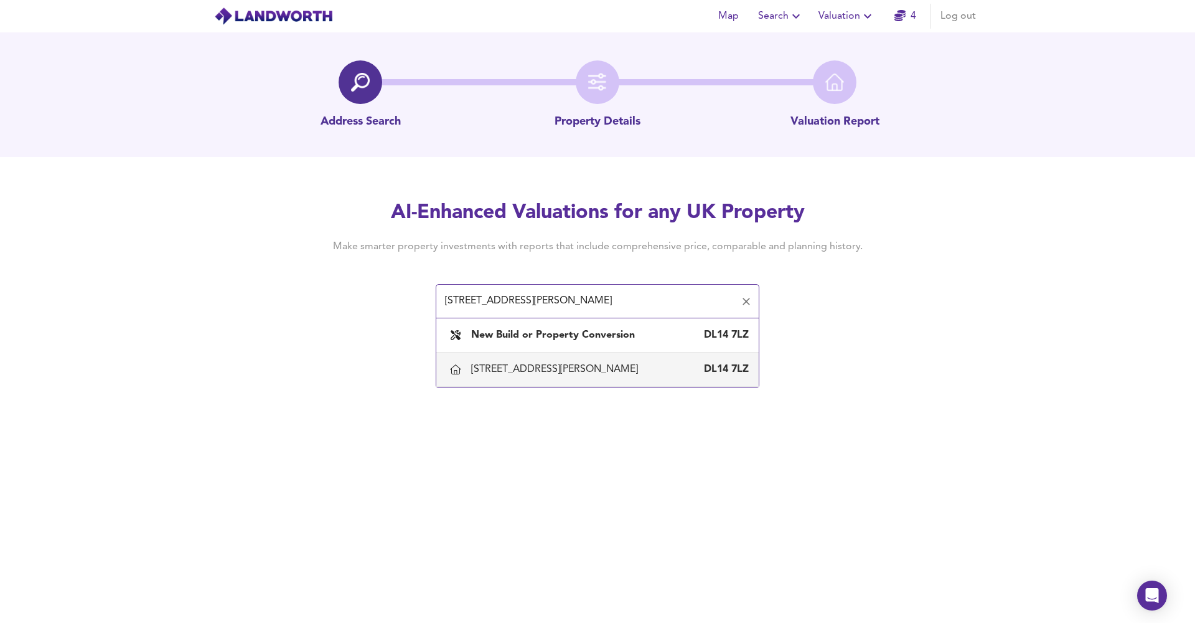
click at [644, 358] on div "[STREET_ADDRESS][PERSON_NAME]" at bounding box center [597, 369] width 303 height 26
type input "[STREET_ADDRESS][PERSON_NAME]"
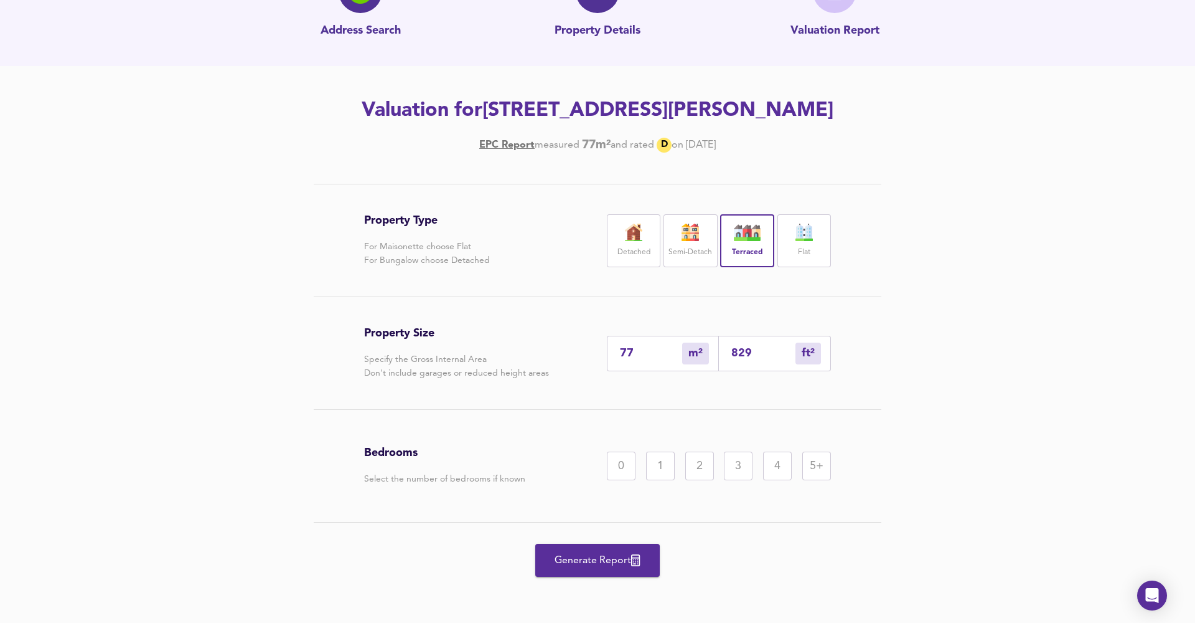
scroll to position [91, 0]
click at [696, 450] on div "Bedrooms Select the number of bedrooms if known 0 1 2 3 4 5+" at bounding box center [597, 466] width 467 height 112
click at [696, 459] on div "2" at bounding box center [699, 465] width 29 height 29
click at [632, 563] on span "Generate Report" at bounding box center [598, 560] width 100 height 17
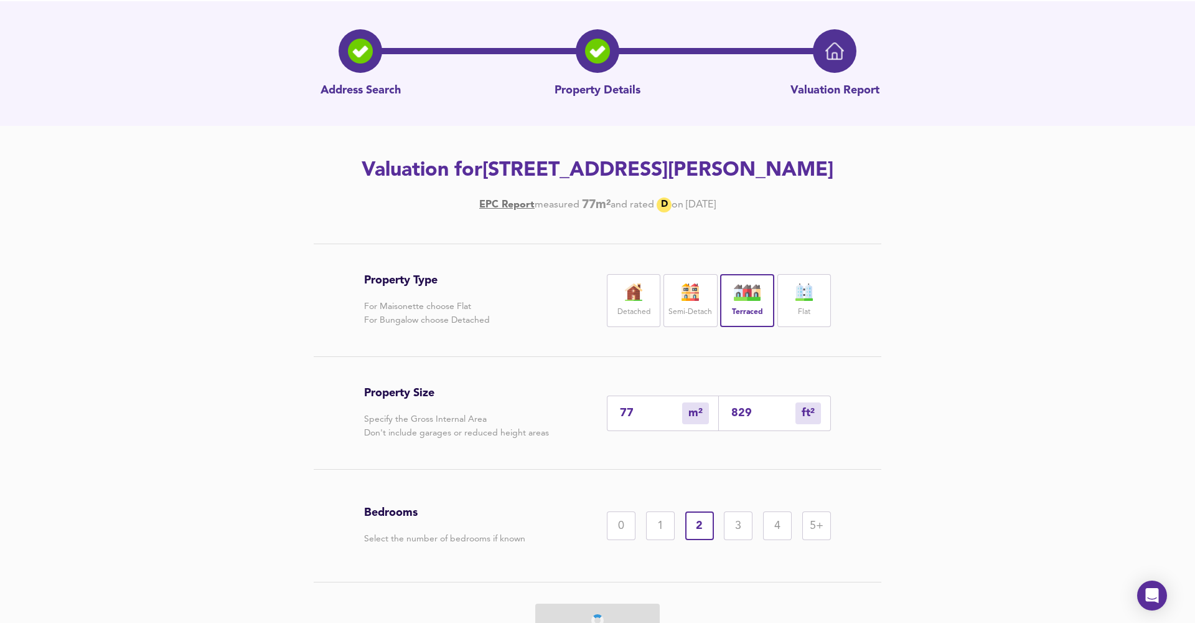
scroll to position [0, 0]
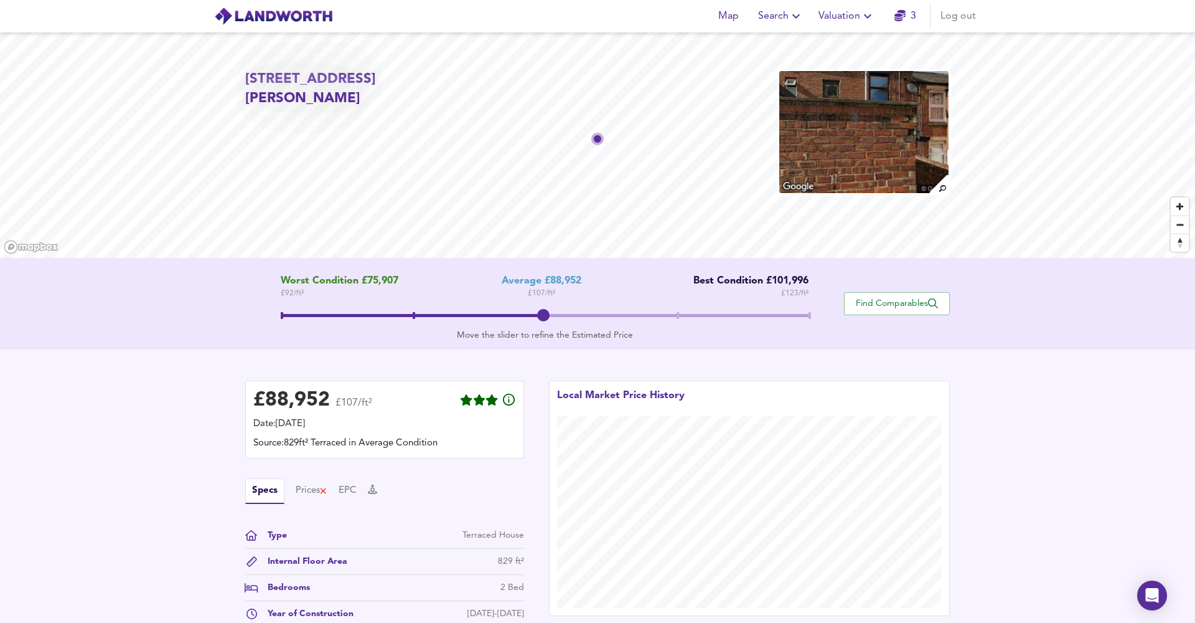
click at [780, 27] on button "Search" at bounding box center [780, 16] width 55 height 25
click at [831, 14] on span "Valuation" at bounding box center [847, 15] width 57 height 17
click at [855, 43] on li "New Valuation Report" at bounding box center [847, 45] width 149 height 22
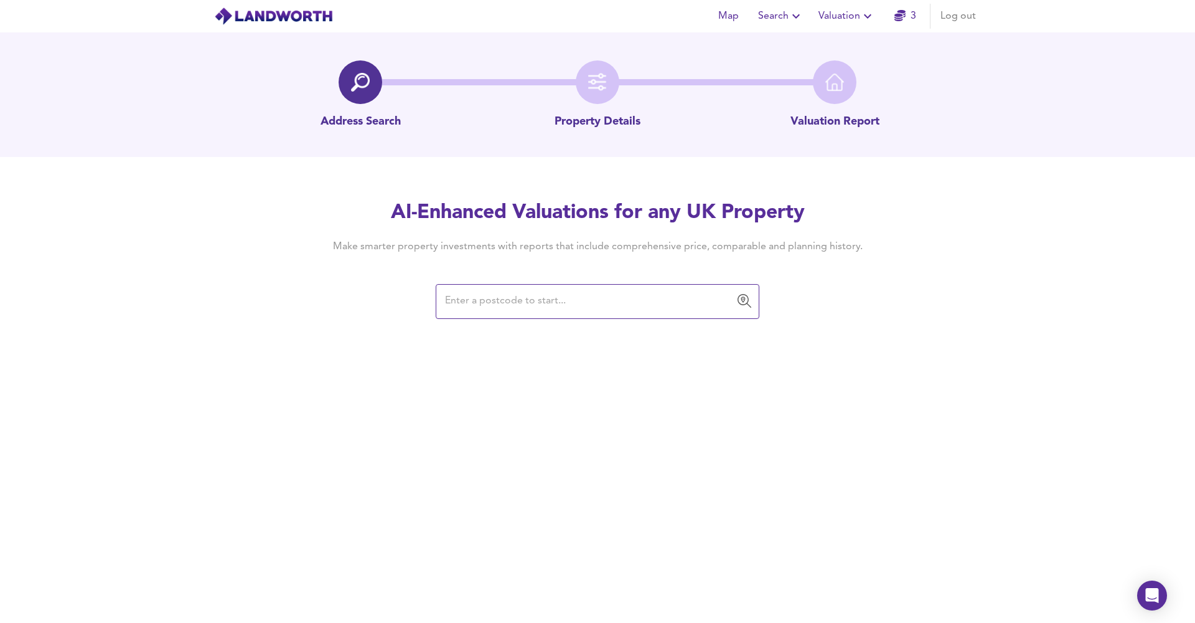
click at [562, 296] on input "text" at bounding box center [588, 302] width 294 height 24
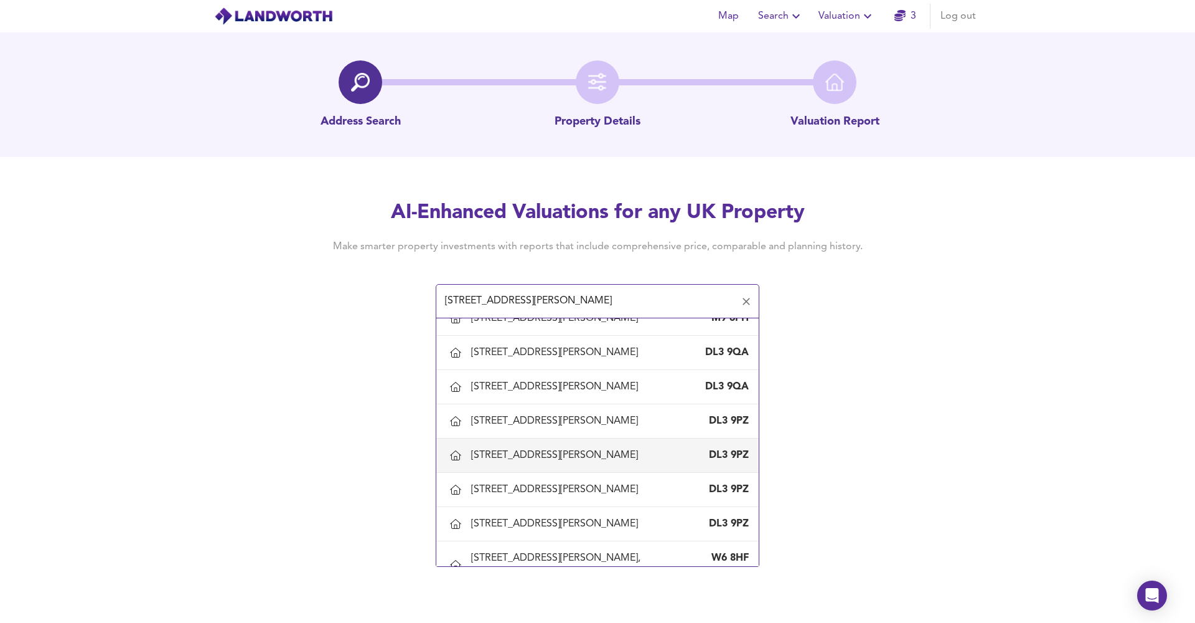
scroll to position [59, 0]
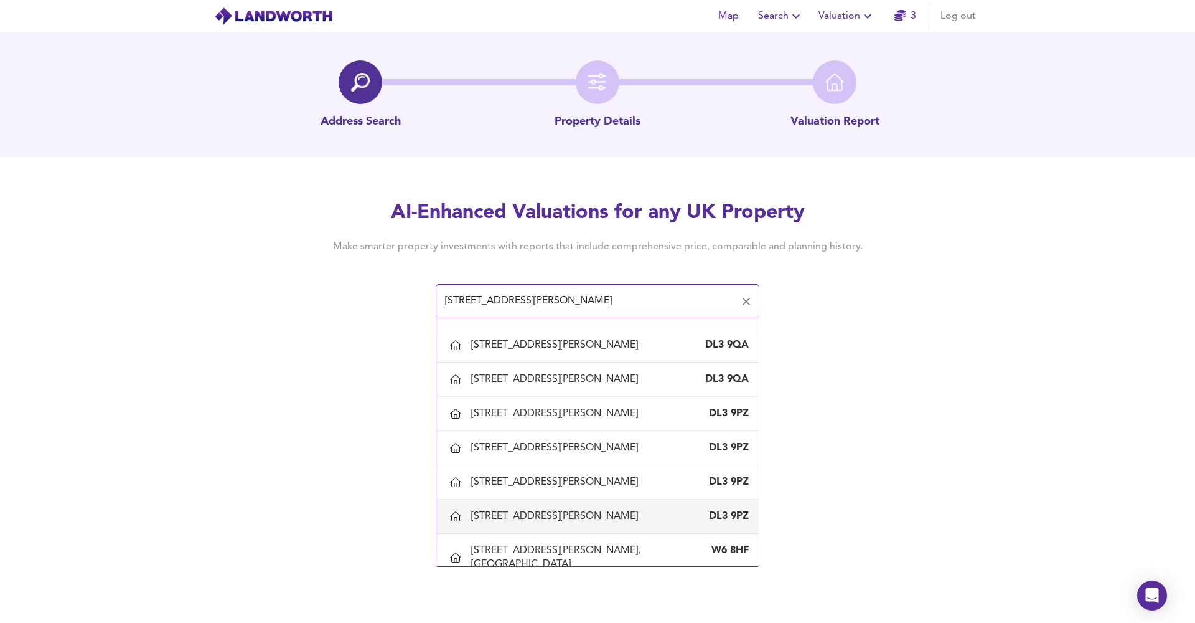
click at [550, 509] on div "[STREET_ADDRESS][PERSON_NAME]" at bounding box center [597, 516] width 303 height 26
type input "[STREET_ADDRESS][PERSON_NAME]"
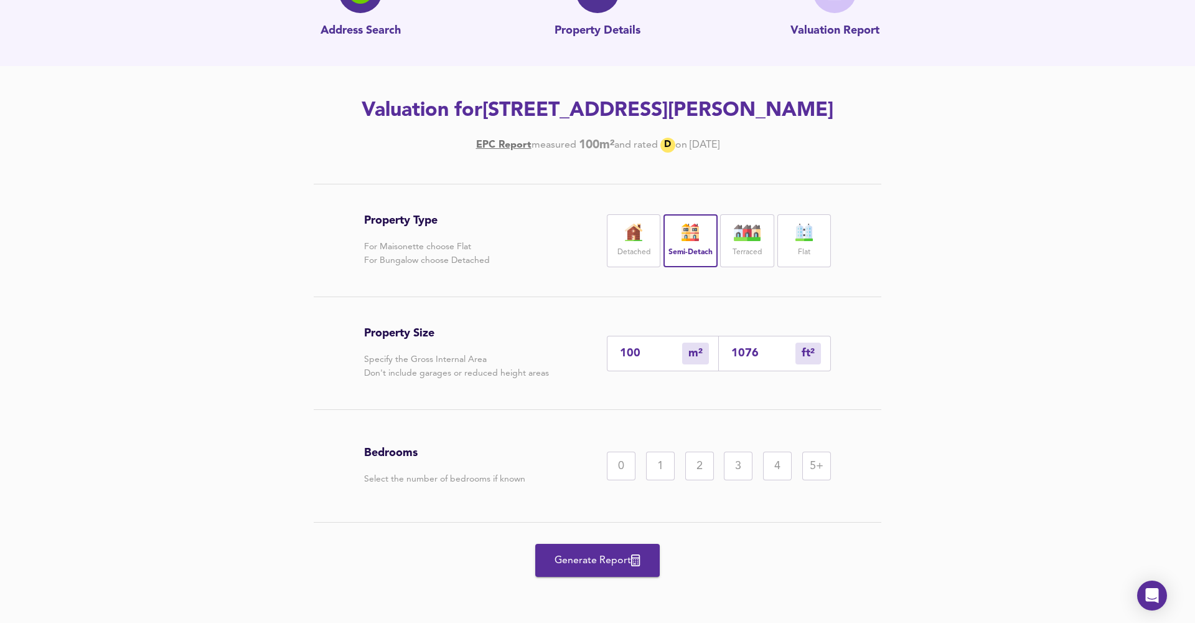
scroll to position [91, 0]
click at [740, 459] on div "3" at bounding box center [738, 465] width 29 height 29
click at [608, 560] on span "Generate Report" at bounding box center [598, 560] width 100 height 17
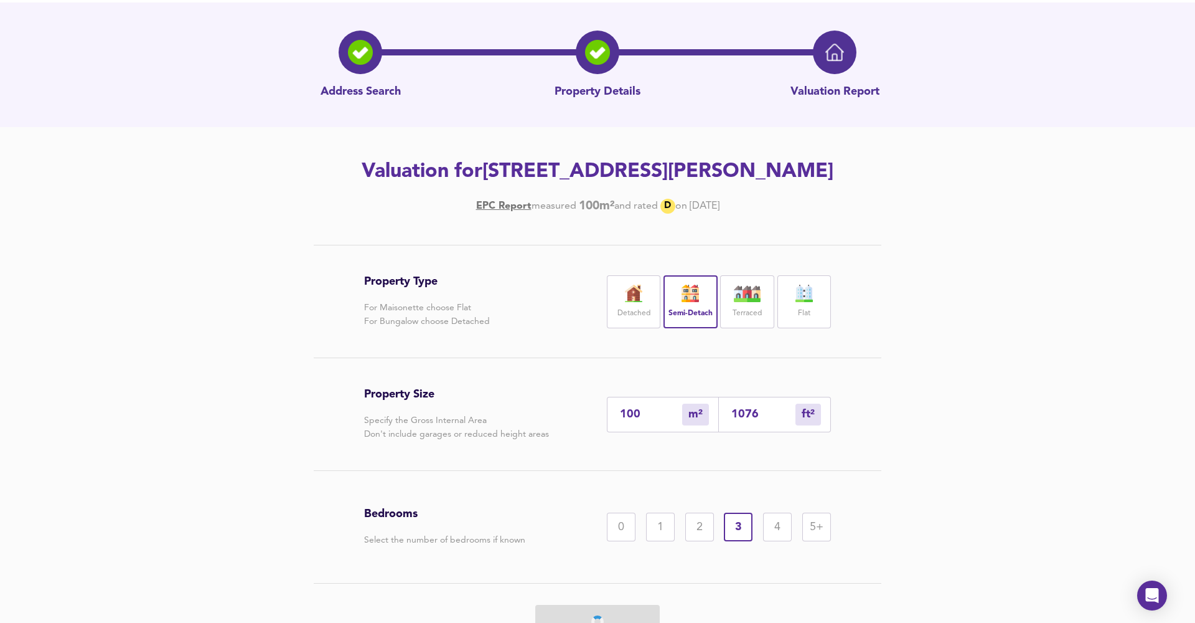
scroll to position [0, 0]
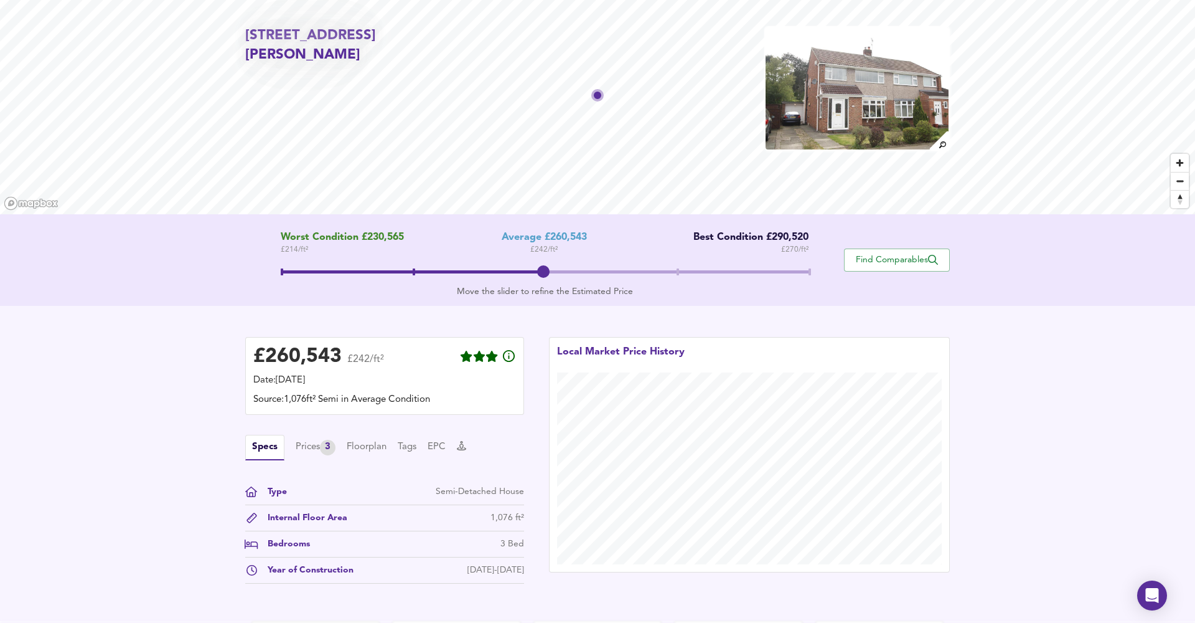
scroll to position [50, 0]
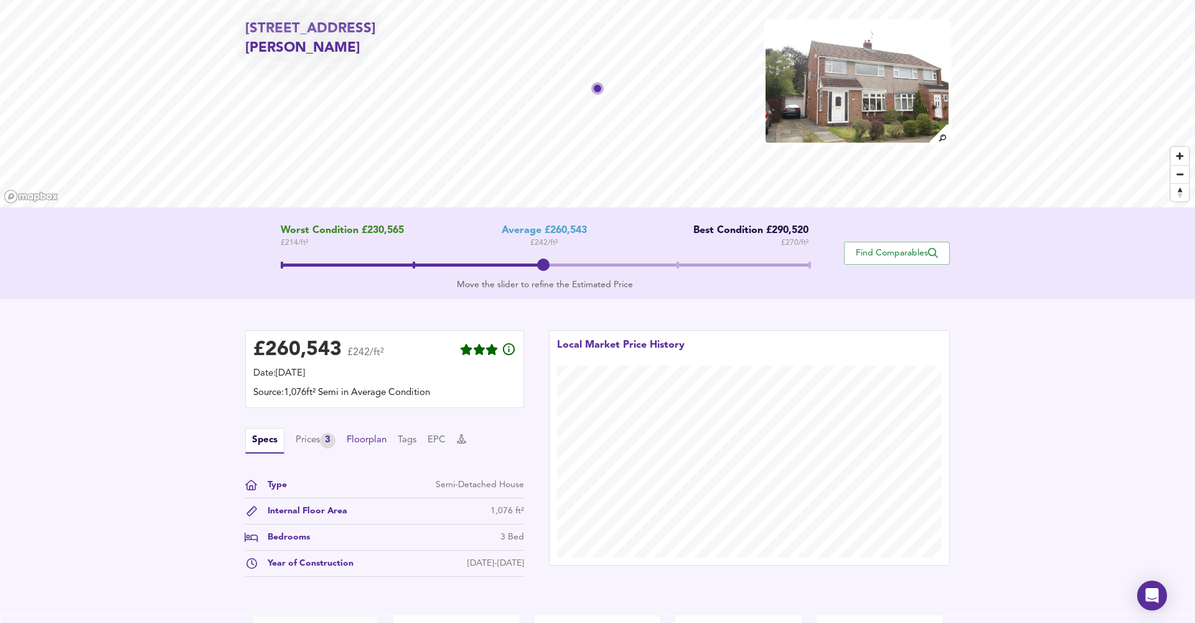
click at [372, 444] on button "Floorplan" at bounding box center [367, 440] width 40 height 14
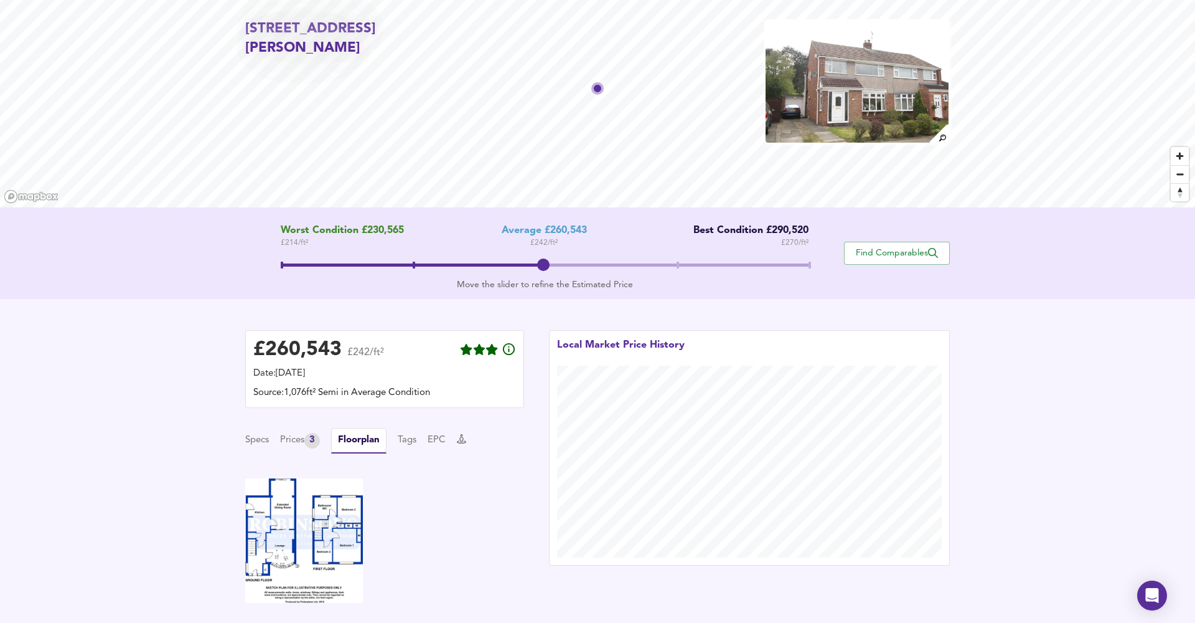
click at [316, 525] on img at bounding box center [304, 540] width 118 height 125
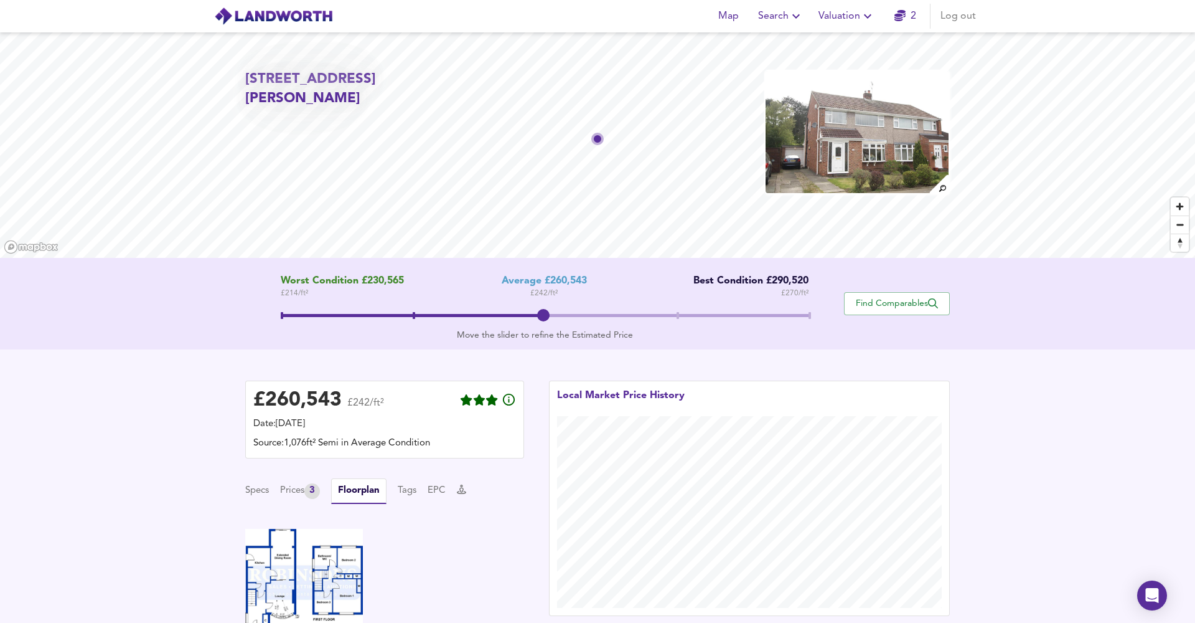
scroll to position [0, 0]
click at [849, 17] on span "Valuation" at bounding box center [847, 15] width 57 height 17
click at [827, 40] on li "New Valuation Report" at bounding box center [847, 45] width 149 height 22
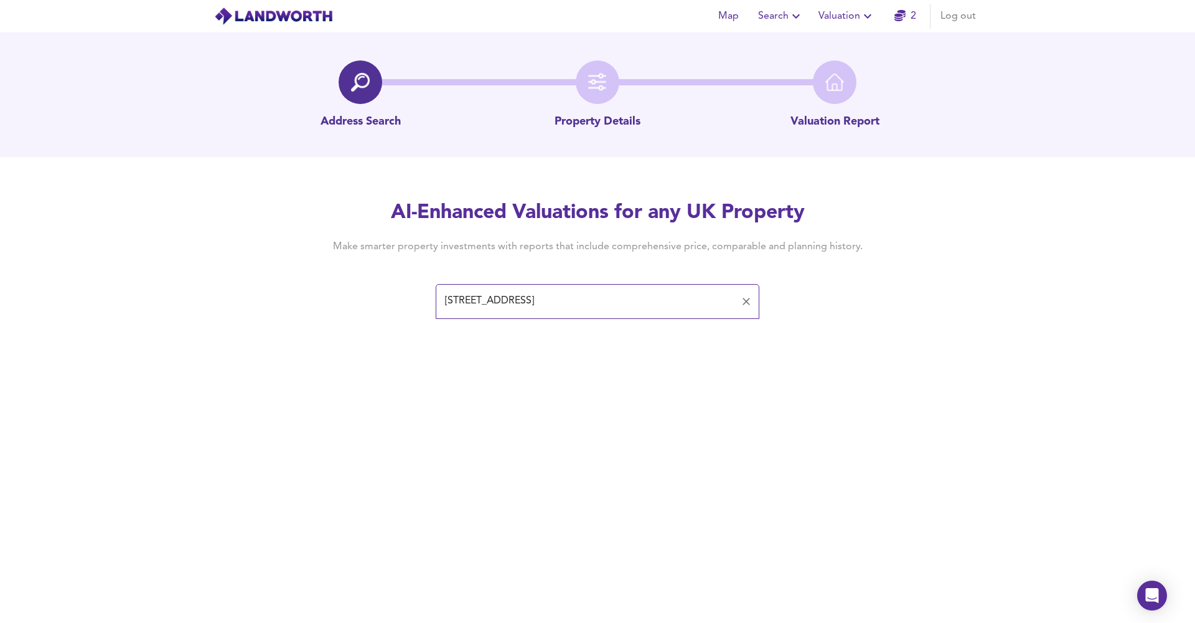
type input "[STREET_ADDRESS]"
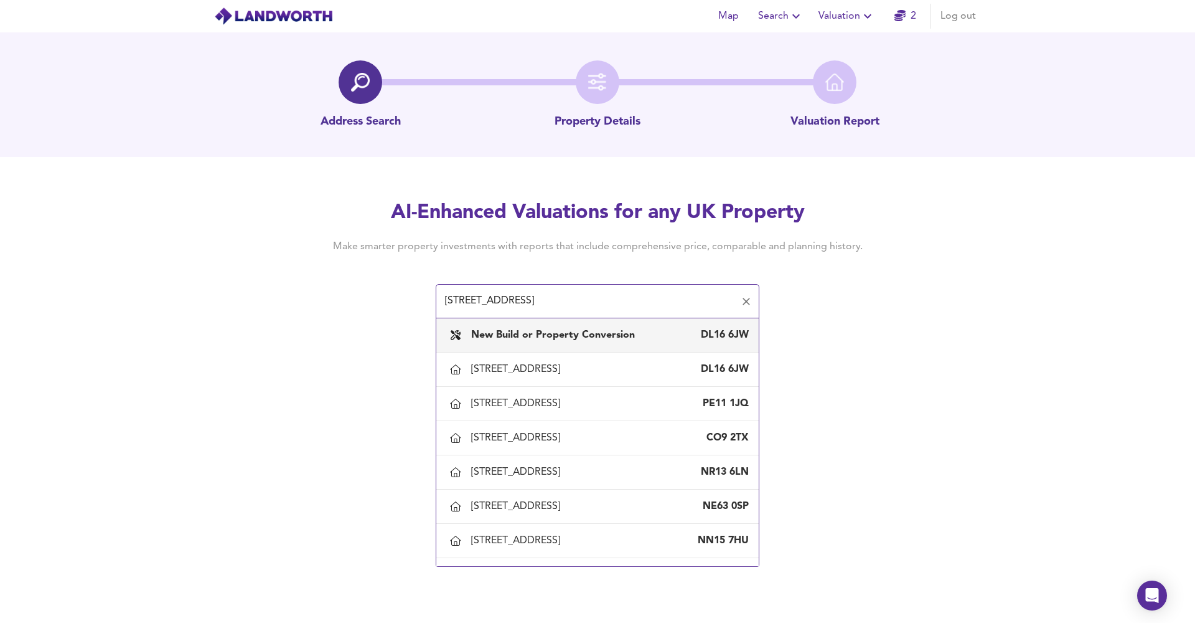
click at [657, 291] on input "[STREET_ADDRESS]" at bounding box center [588, 302] width 294 height 24
click at [641, 301] on input "[STREET_ADDRESS]" at bounding box center [588, 302] width 294 height 24
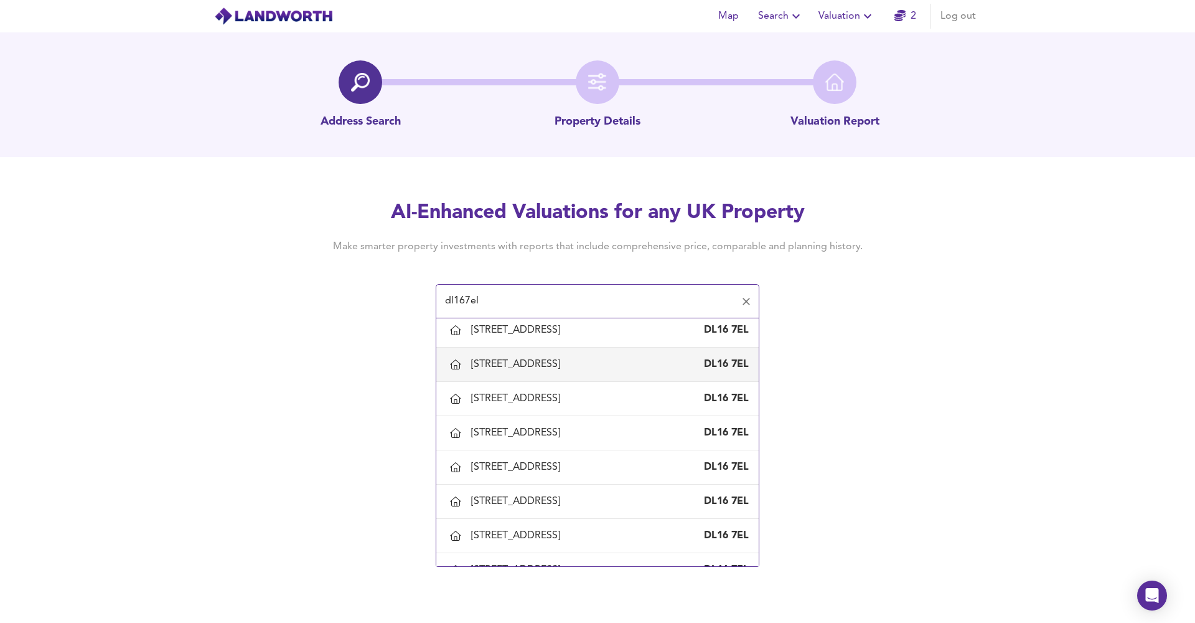
scroll to position [82, 0]
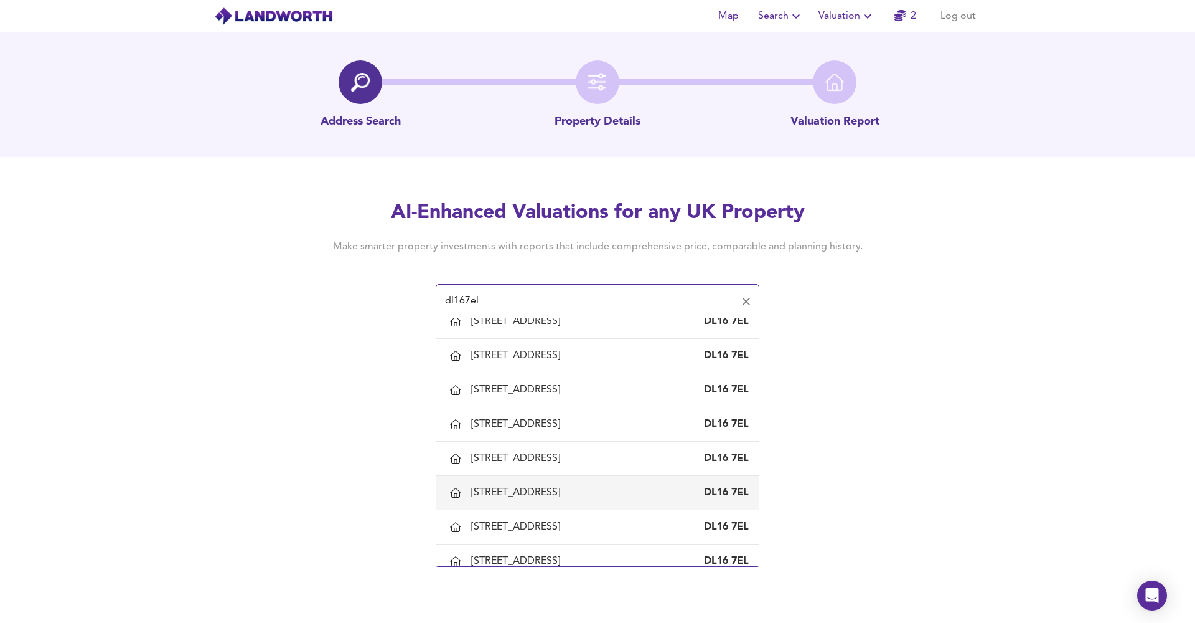
click at [565, 486] on div "[STREET_ADDRESS]" at bounding box center [518, 493] width 94 height 14
type input "[STREET_ADDRESS]"
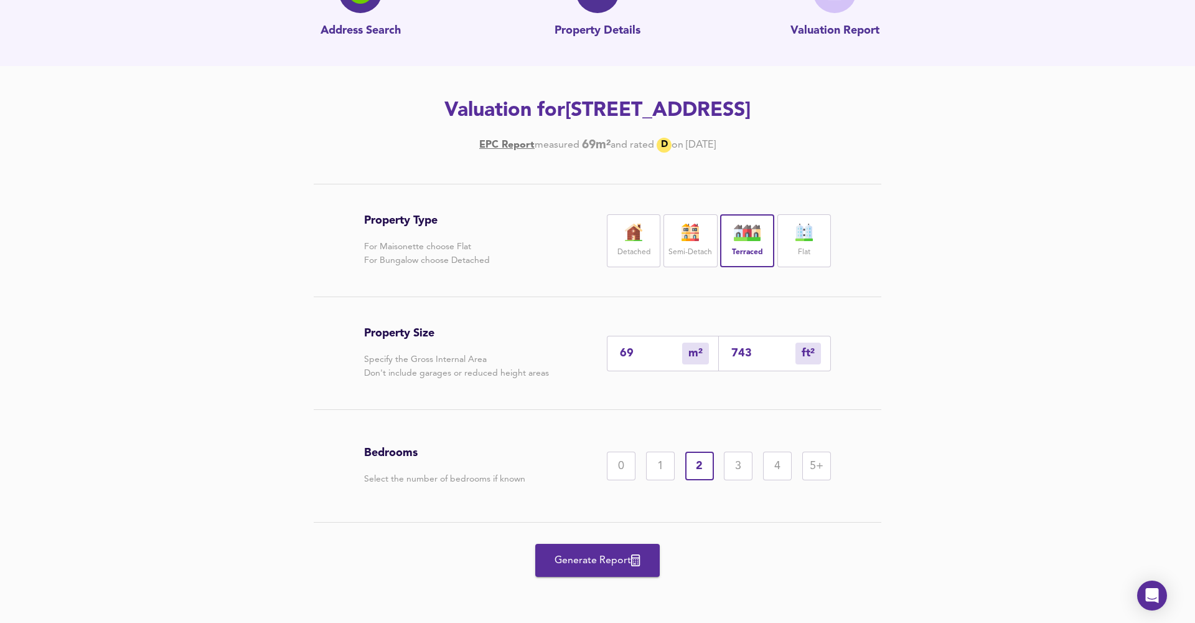
scroll to position [91, 0]
click at [632, 567] on span "Generate Report" at bounding box center [598, 560] width 100 height 17
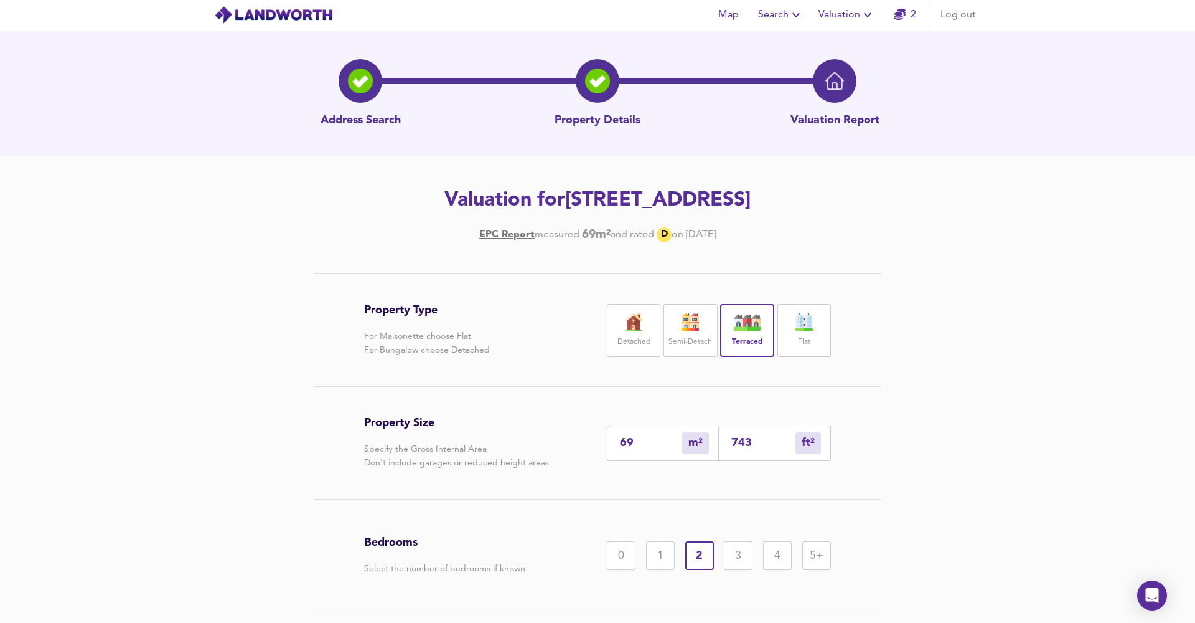
scroll to position [0, 0]
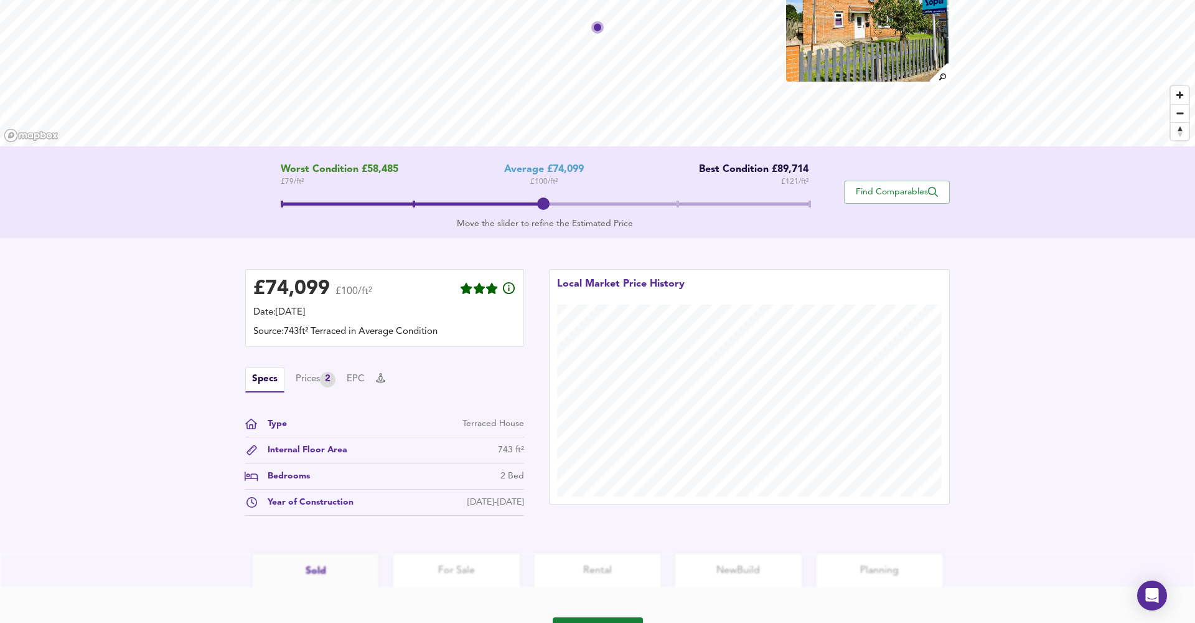
scroll to position [155, 0]
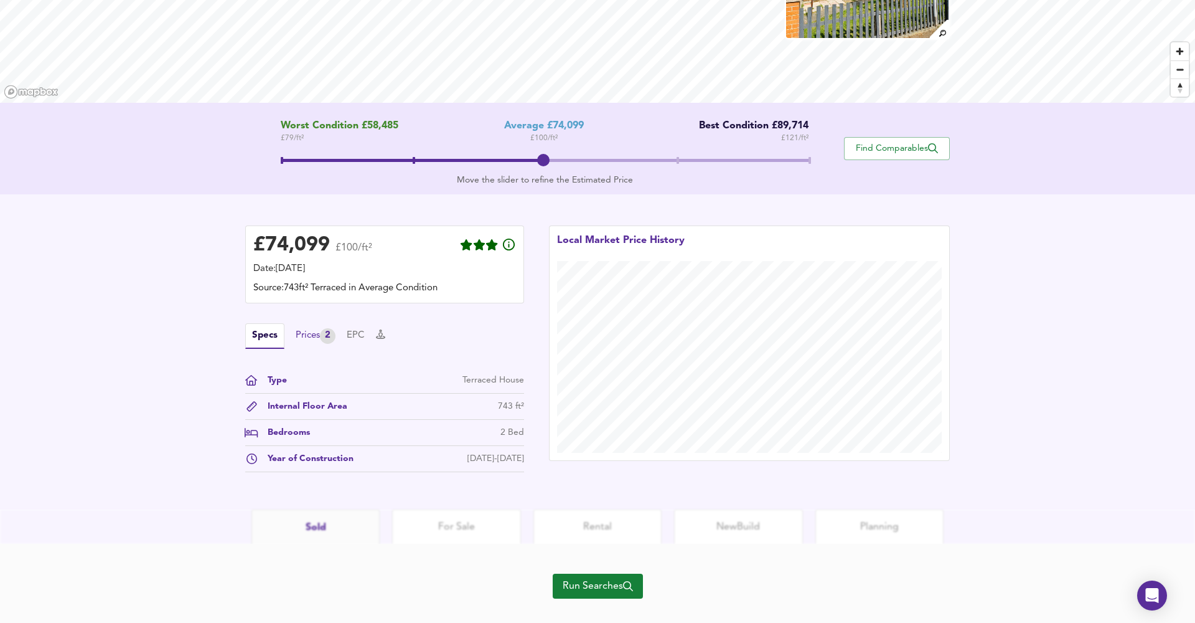
click at [311, 333] on div "Prices 2" at bounding box center [316, 336] width 40 height 16
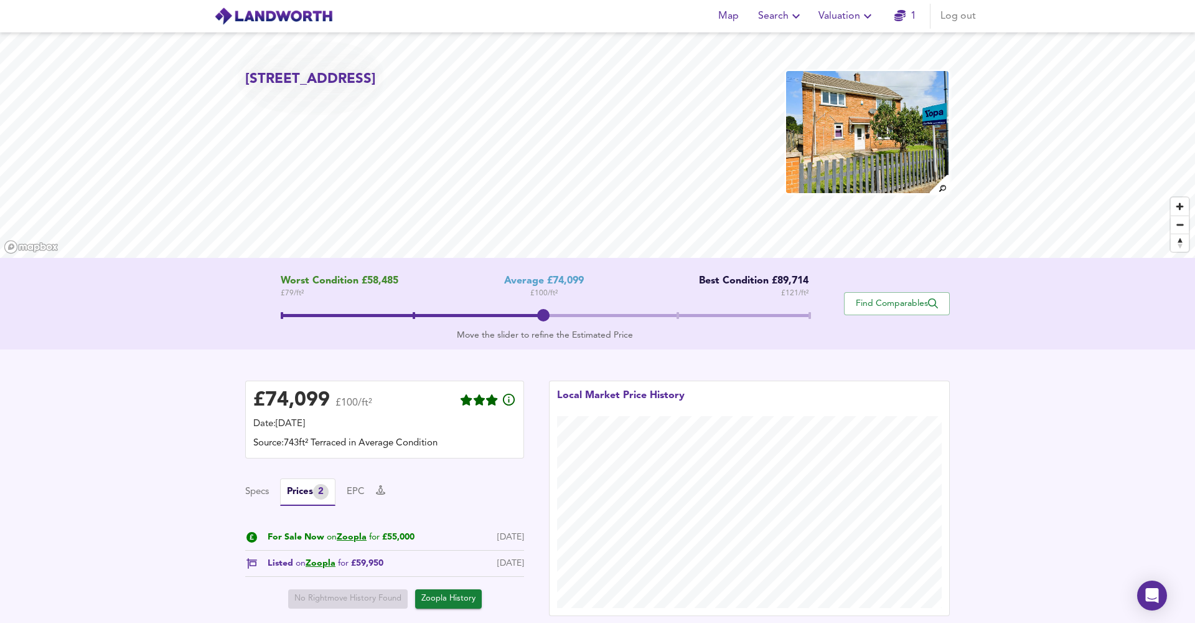
scroll to position [0, 0]
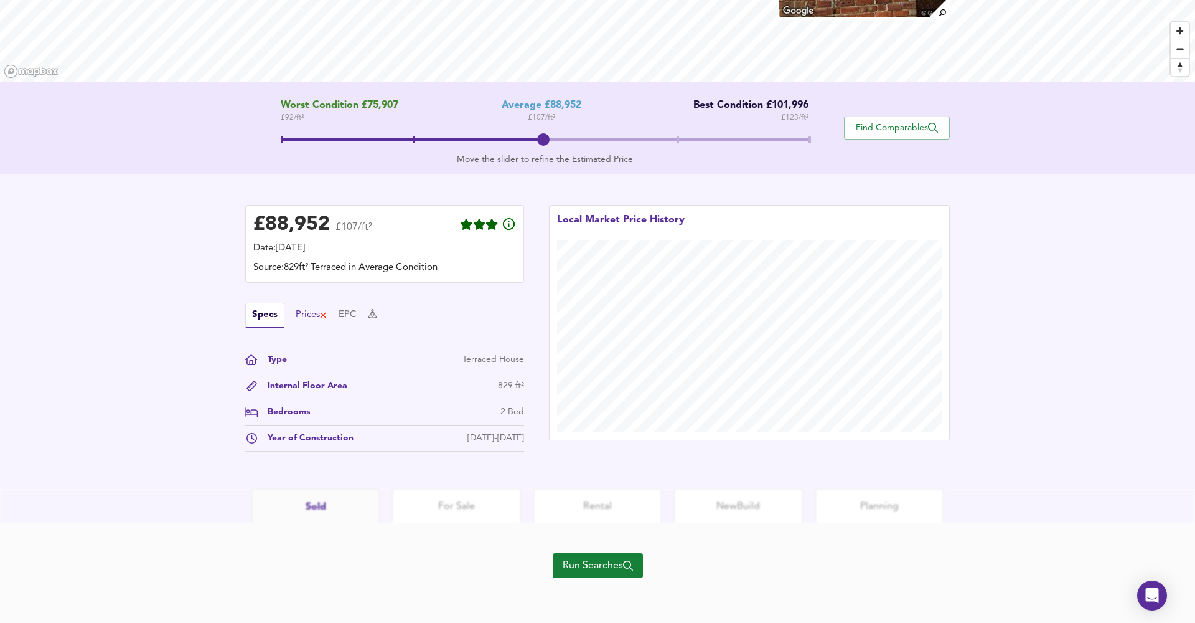
click at [315, 316] on div "Prices" at bounding box center [312, 315] width 32 height 14
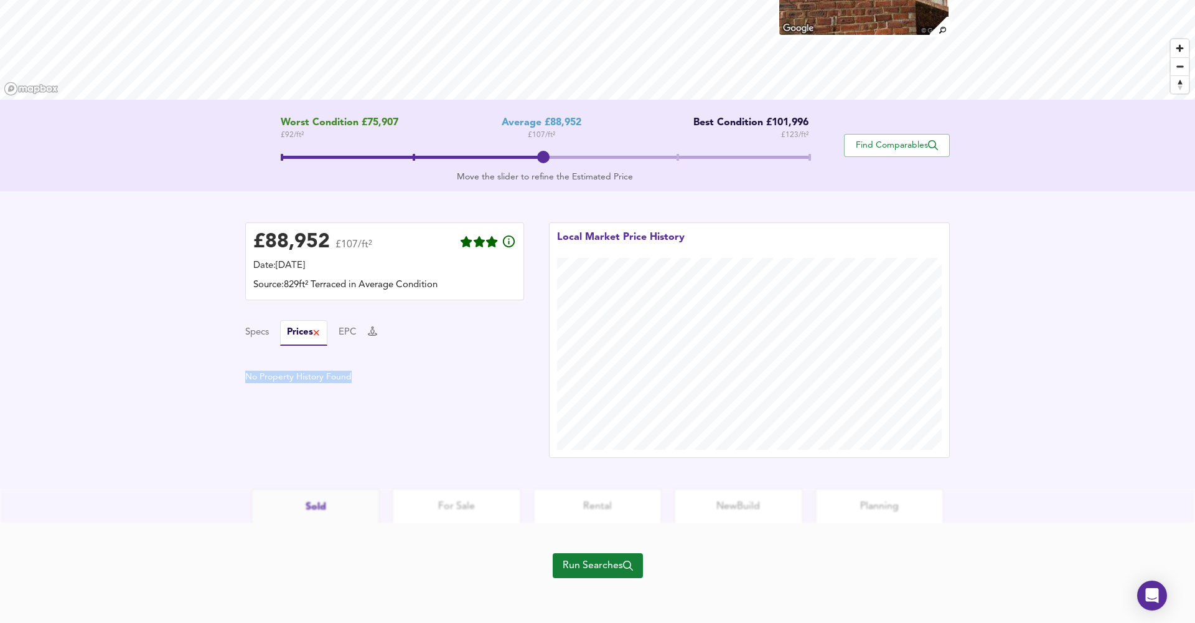
drag, startPoint x: 350, startPoint y: 375, endPoint x: 232, endPoint y: 377, distance: 117.7
click at [232, 377] on div "£ 88,952 £107/ft² Date: [DATE] Source: 829ft² Terraced in Average Condition Spe…" at bounding box center [597, 340] width 735 height 260
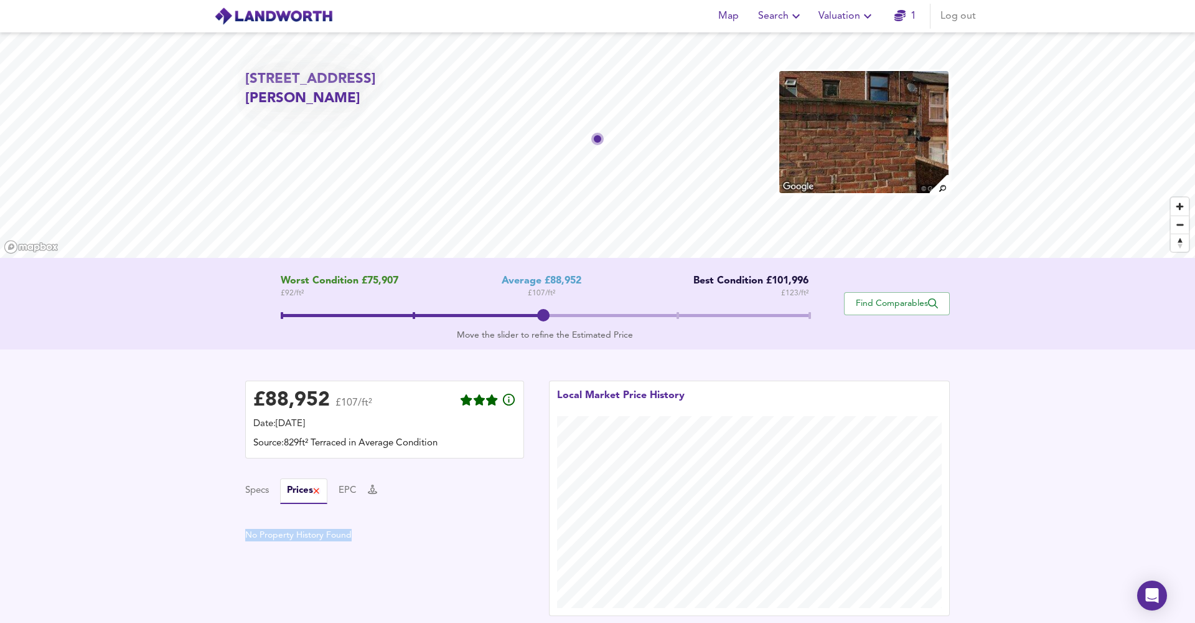
scroll to position [0, 0]
click at [788, 17] on span "Search" at bounding box center [780, 15] width 45 height 17
click at [847, 12] on span "Valuation" at bounding box center [847, 15] width 57 height 17
click at [842, 35] on li "New Valuation Report" at bounding box center [847, 45] width 149 height 22
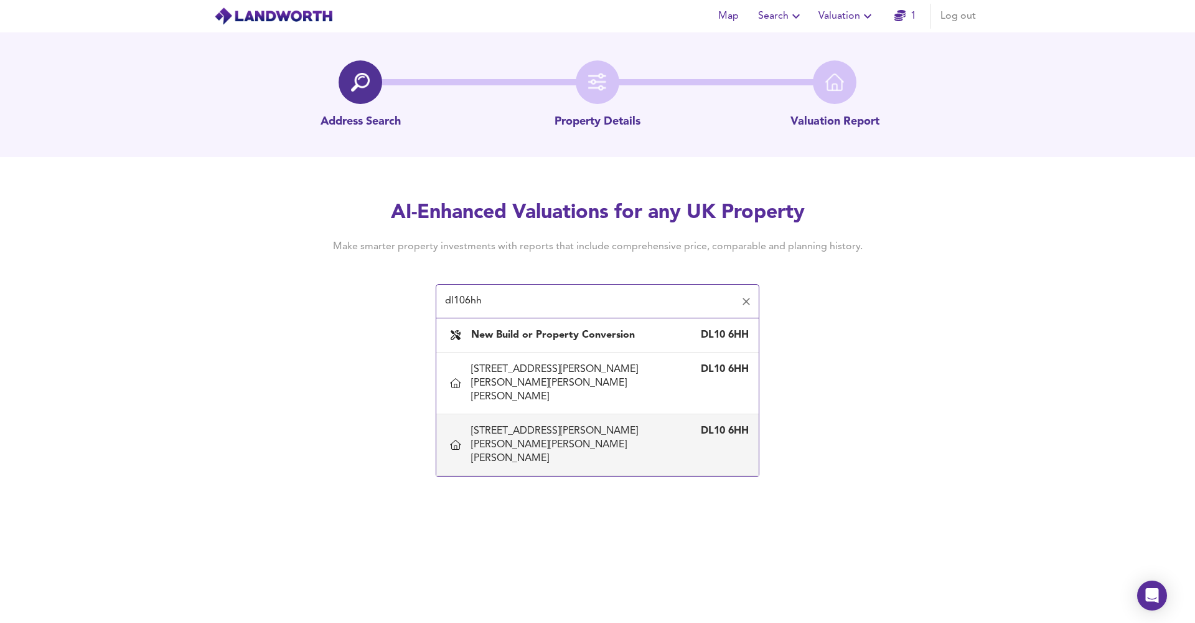
click at [547, 424] on div "[STREET_ADDRESS][PERSON_NAME][PERSON_NAME][PERSON_NAME][PERSON_NAME]" at bounding box center [585, 444] width 228 height 41
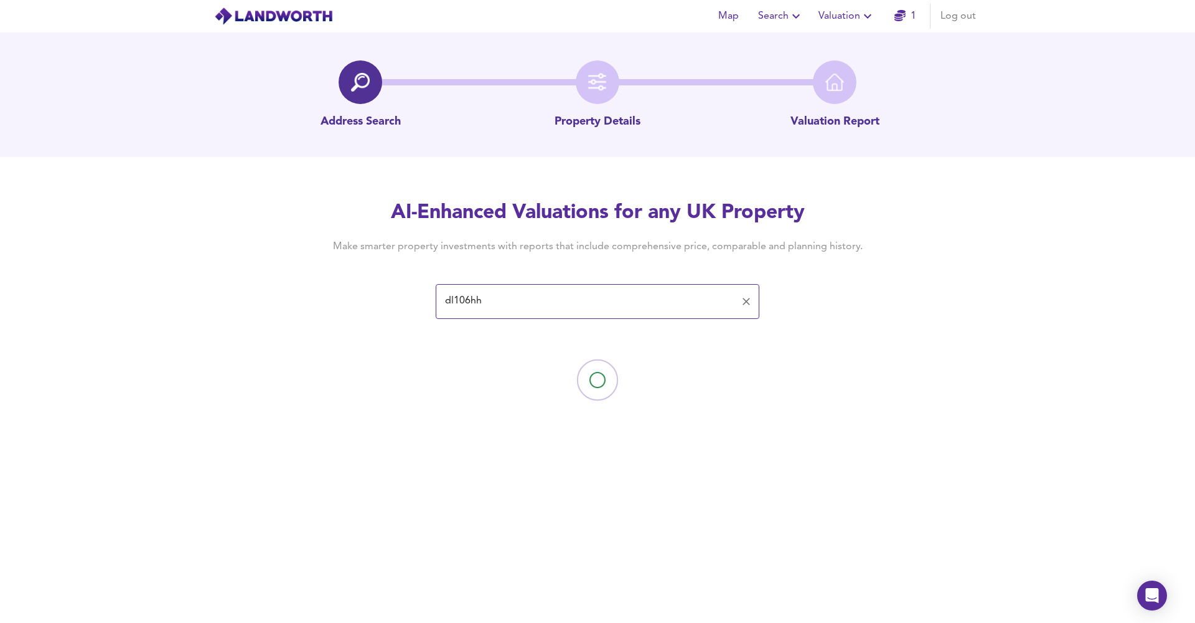
type input "[STREET_ADDRESS][PERSON_NAME][PERSON_NAME][PERSON_NAME][PERSON_NAME]"
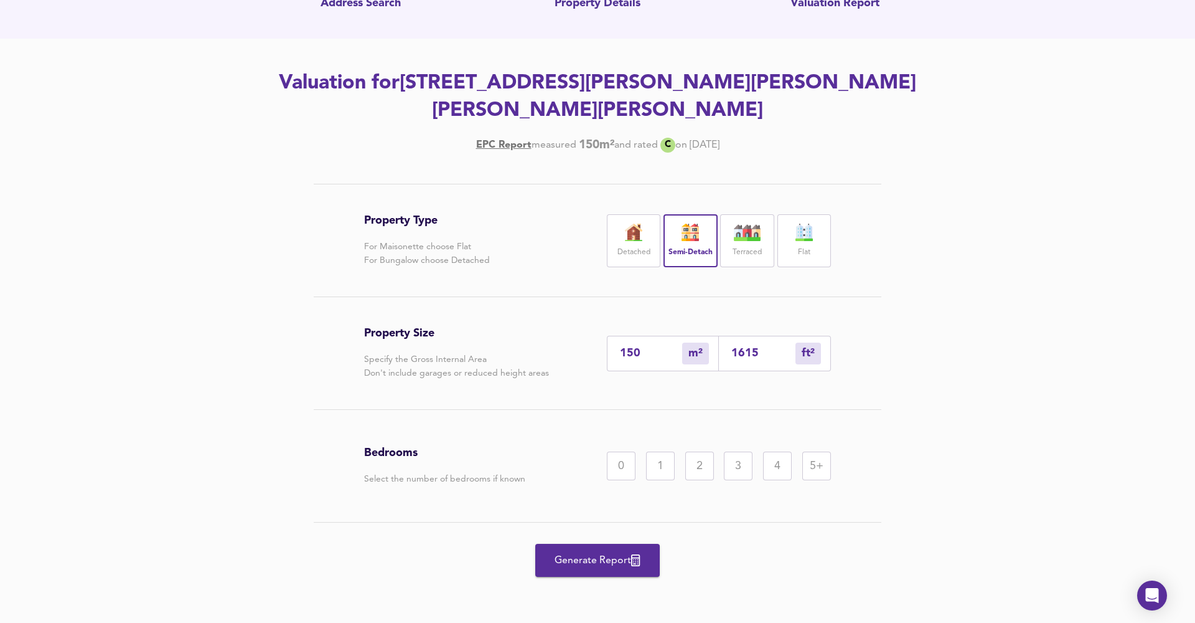
scroll to position [118, 0]
click at [730, 458] on div "3" at bounding box center [738, 465] width 29 height 29
click at [588, 552] on span "Generate Report" at bounding box center [598, 560] width 100 height 17
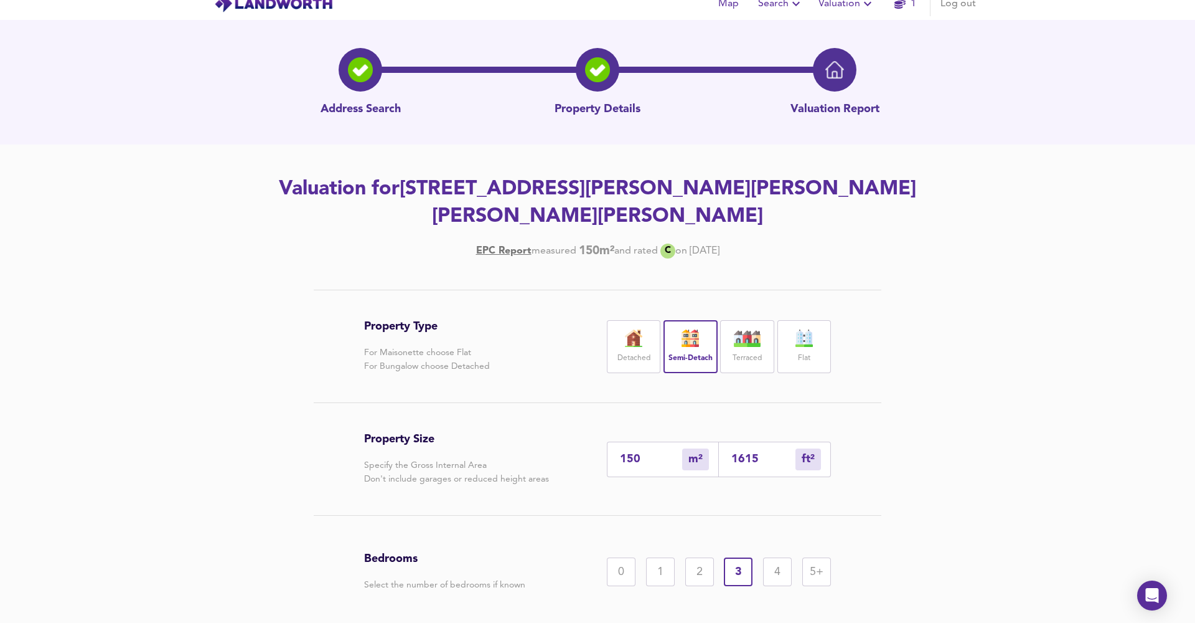
scroll to position [0, 0]
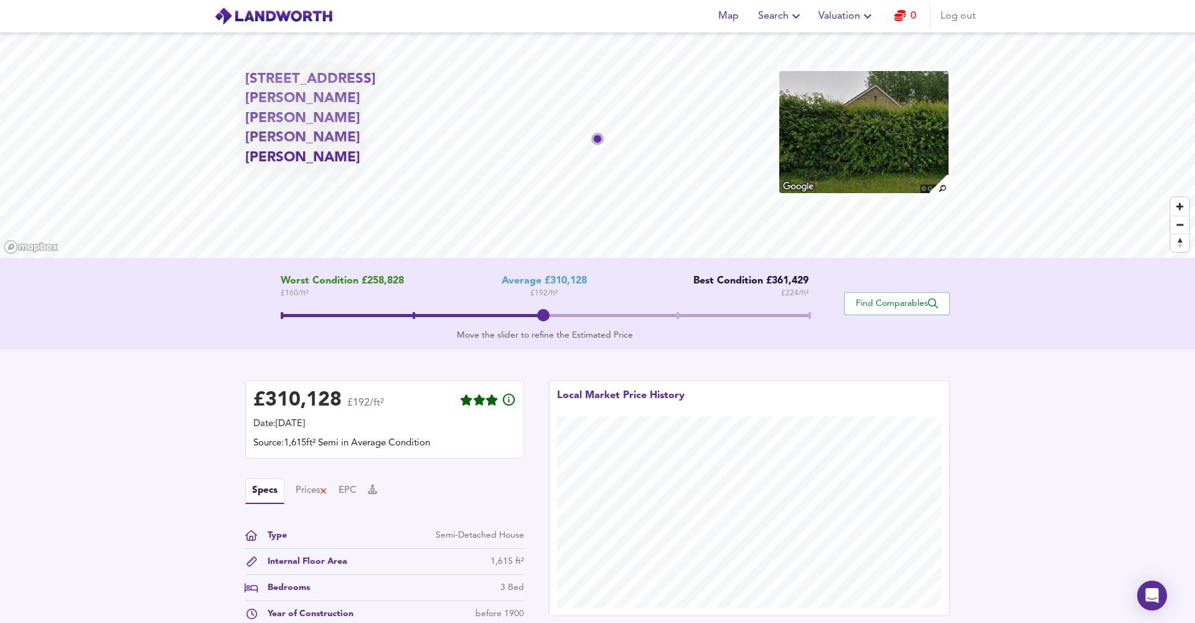
click at [781, 18] on span "Search" at bounding box center [780, 15] width 45 height 17
click at [829, 9] on span "Valuation" at bounding box center [847, 15] width 57 height 17
click at [835, 42] on li "New Valuation Report" at bounding box center [847, 45] width 149 height 22
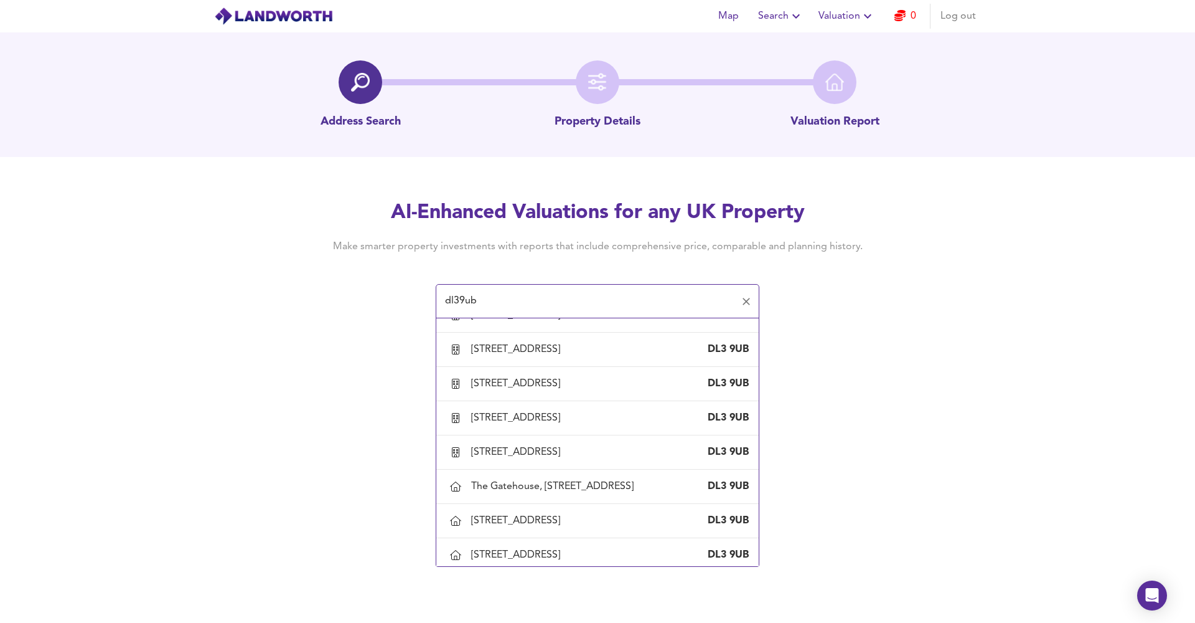
scroll to position [707, 0]
click at [545, 510] on div "[STREET_ADDRESS]" at bounding box center [597, 519] width 303 height 26
type input "[STREET_ADDRESS]"
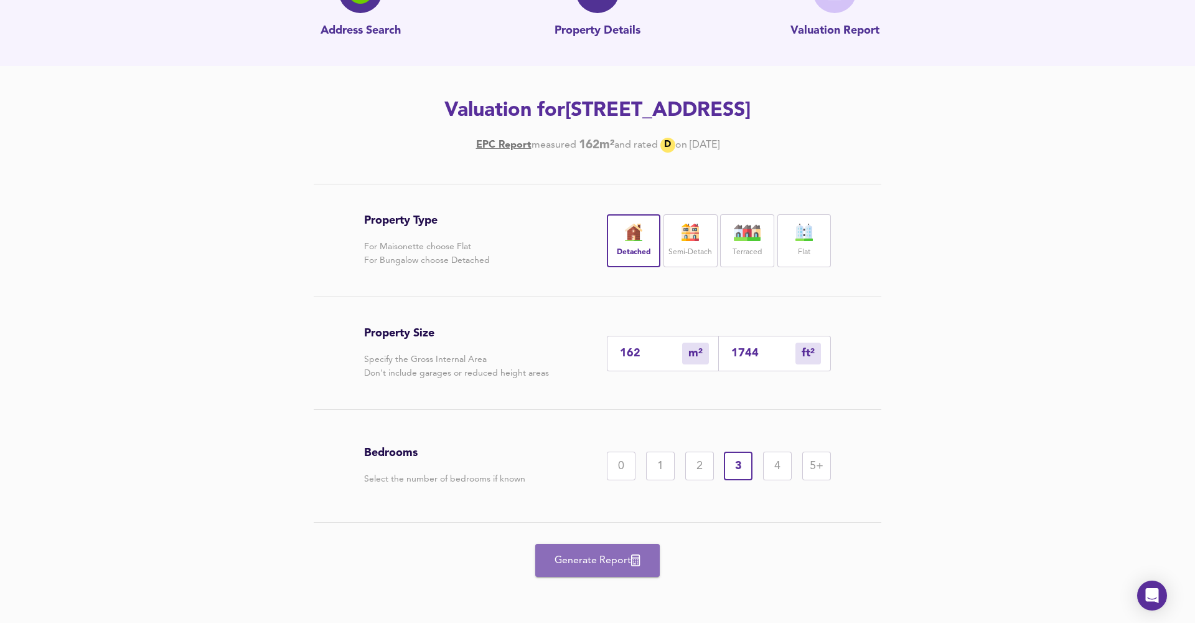
click at [579, 557] on span "Generate Report" at bounding box center [598, 560] width 100 height 17
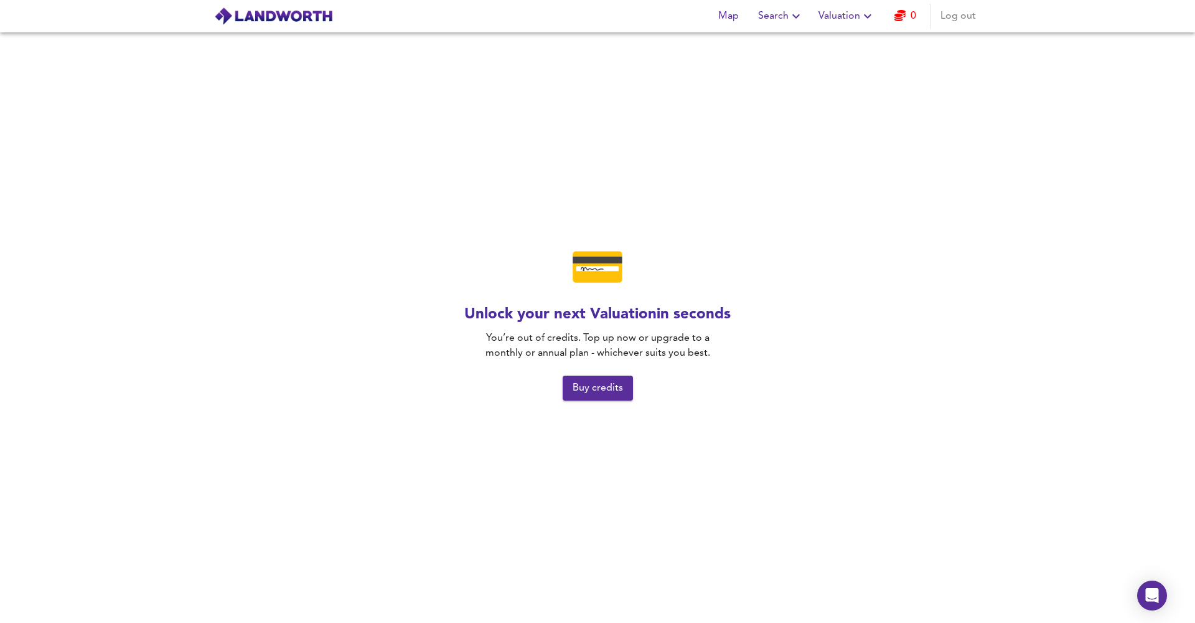
click at [903, 11] on icon "button" at bounding box center [900, 15] width 11 height 11
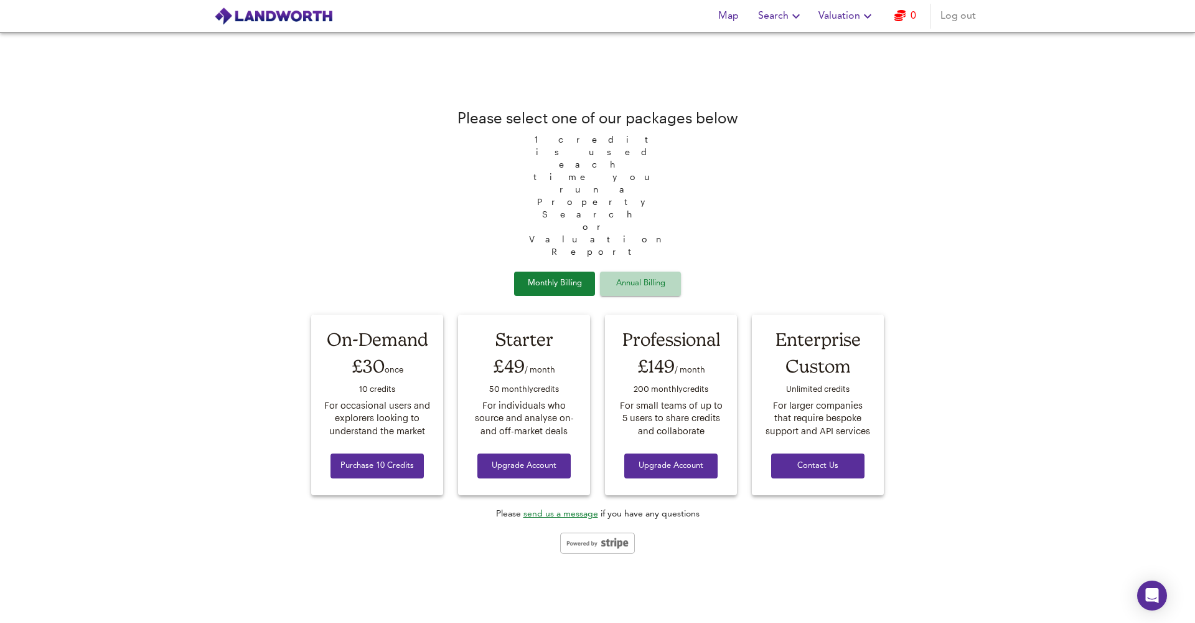
click at [659, 276] on span "Annual Billing" at bounding box center [641, 283] width 62 height 14
click at [570, 276] on span "Monthly Billing" at bounding box center [555, 283] width 62 height 14
